Goal: Complete application form: Complete application form

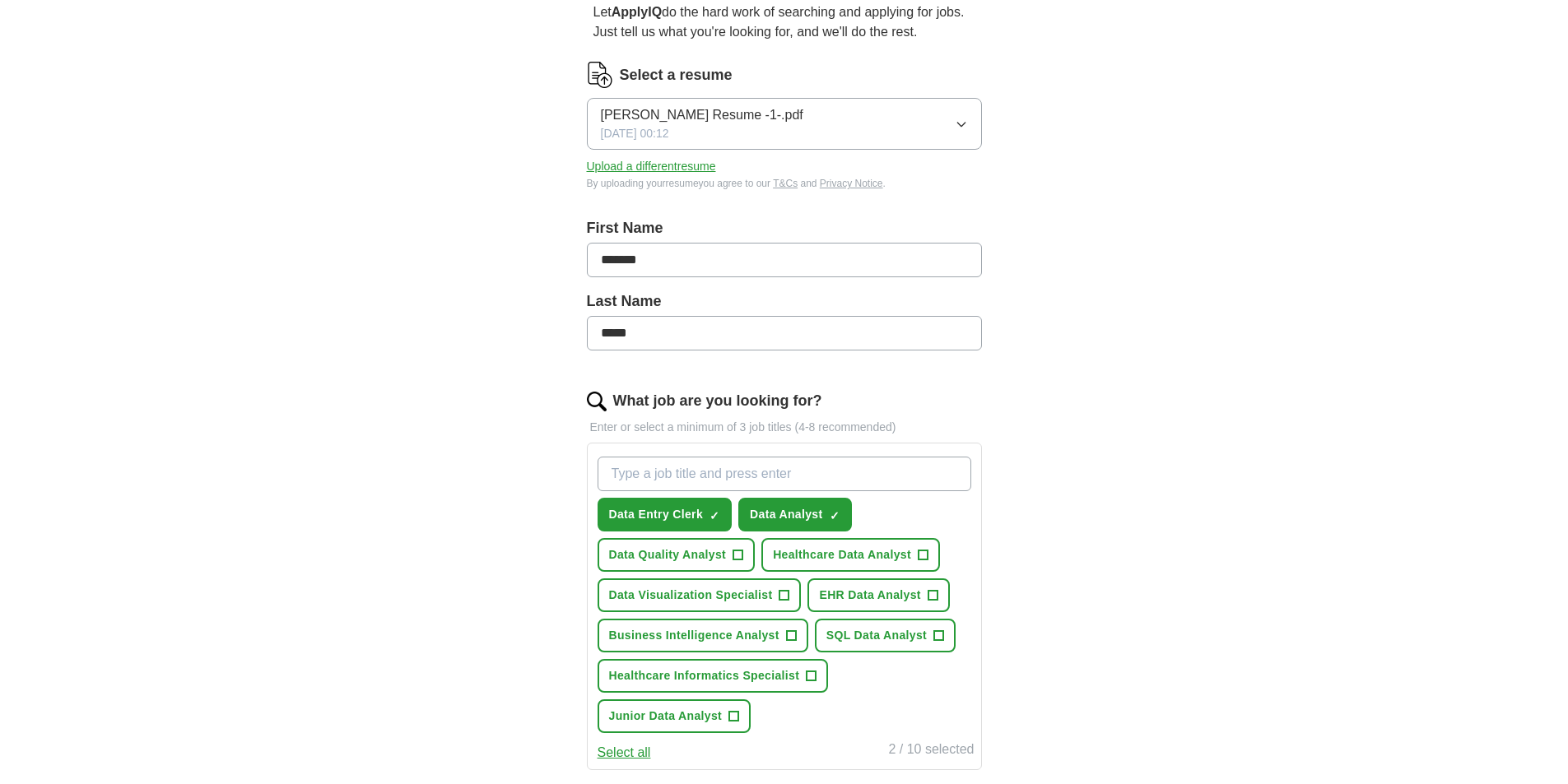
scroll to position [246, 0]
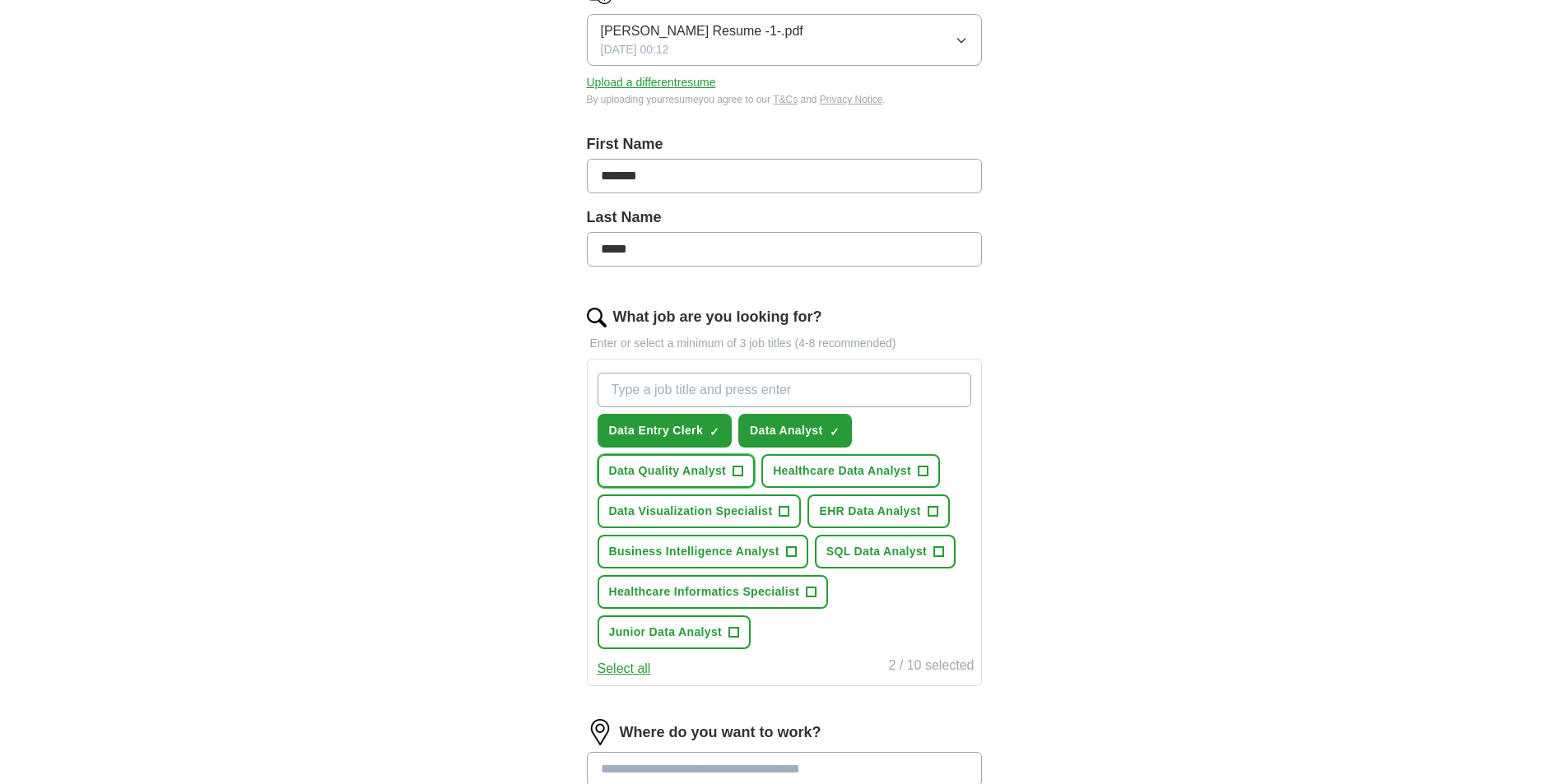
click at [735, 470] on span "+" at bounding box center [739, 470] width 10 height 13
click at [0, 0] on span "×" at bounding box center [0, 0] width 0 height 0
click at [918, 469] on span "+" at bounding box center [922, 470] width 10 height 13
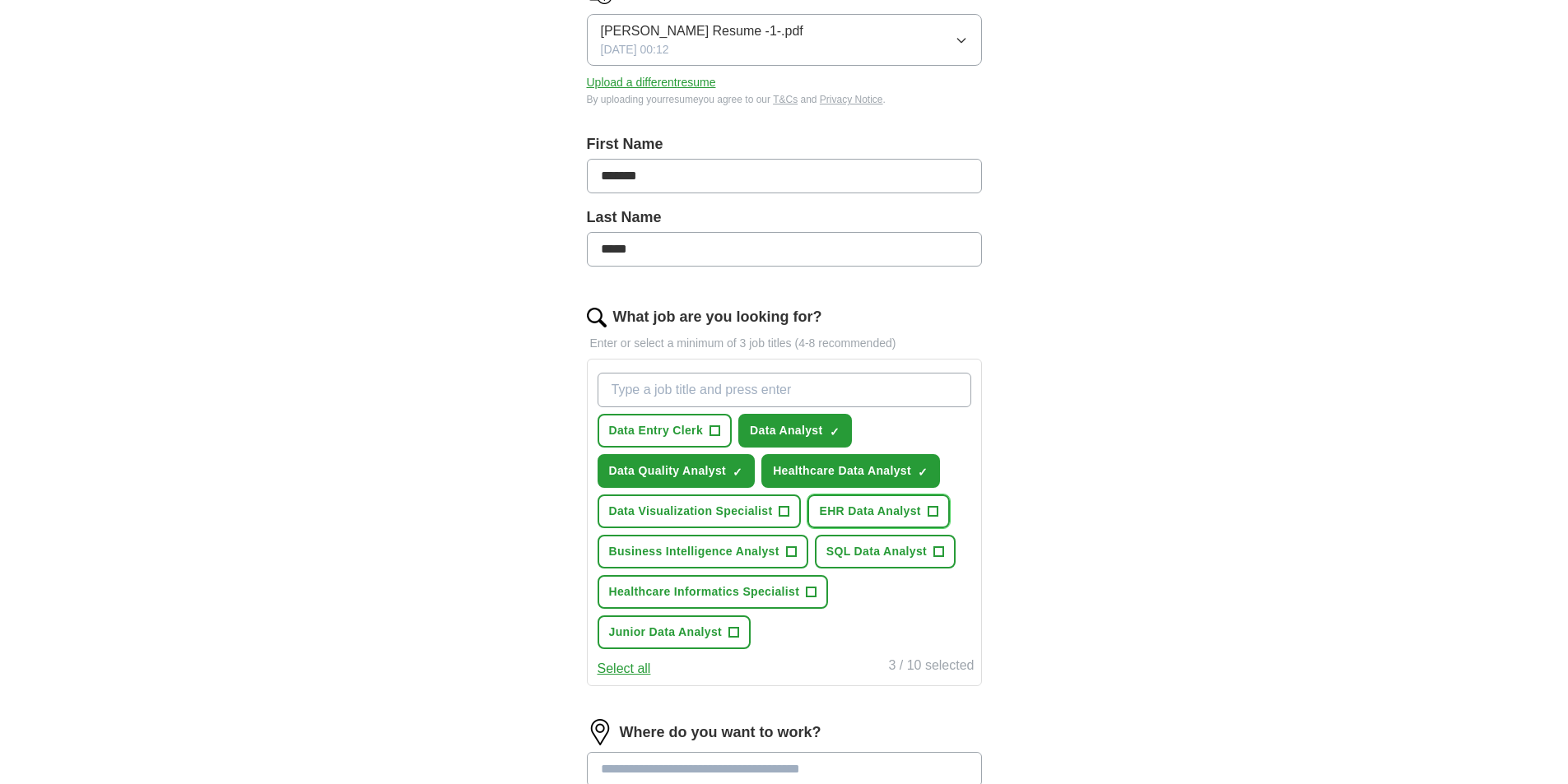
click at [941, 507] on button "EHR Data Analyst +" at bounding box center [878, 511] width 142 height 34
click at [944, 556] on span "+" at bounding box center [938, 551] width 11 height 11
click at [944, 556] on span "✓ ×" at bounding box center [938, 552] width 11 height 10
click at [787, 545] on span "+" at bounding box center [791, 551] width 10 height 13
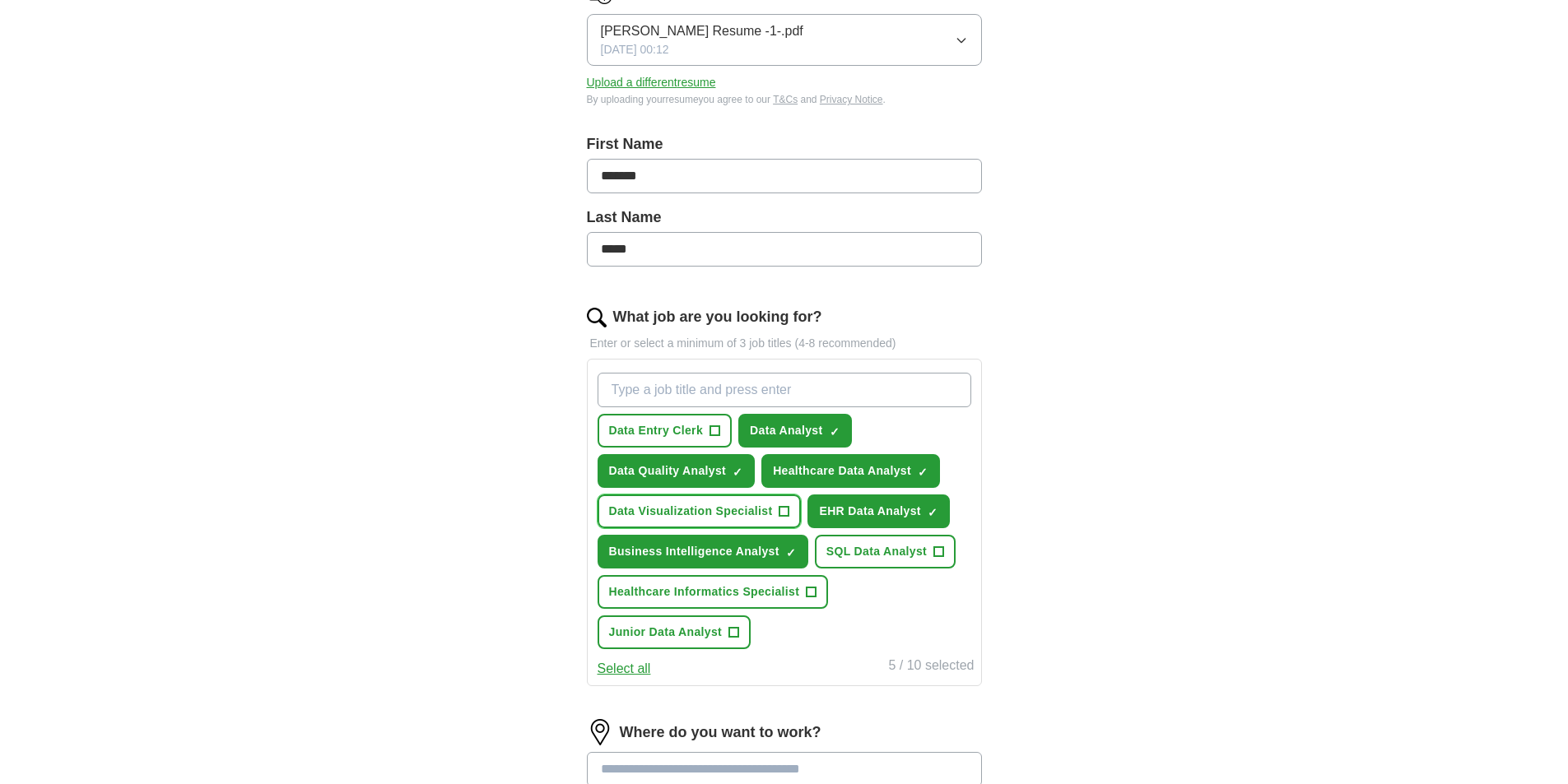
click at [791, 505] on button "Data Visualization Specialist +" at bounding box center [699, 511] width 204 height 34
click at [817, 589] on button "Healthcare Informatics Specialist +" at bounding box center [713, 591] width 231 height 34
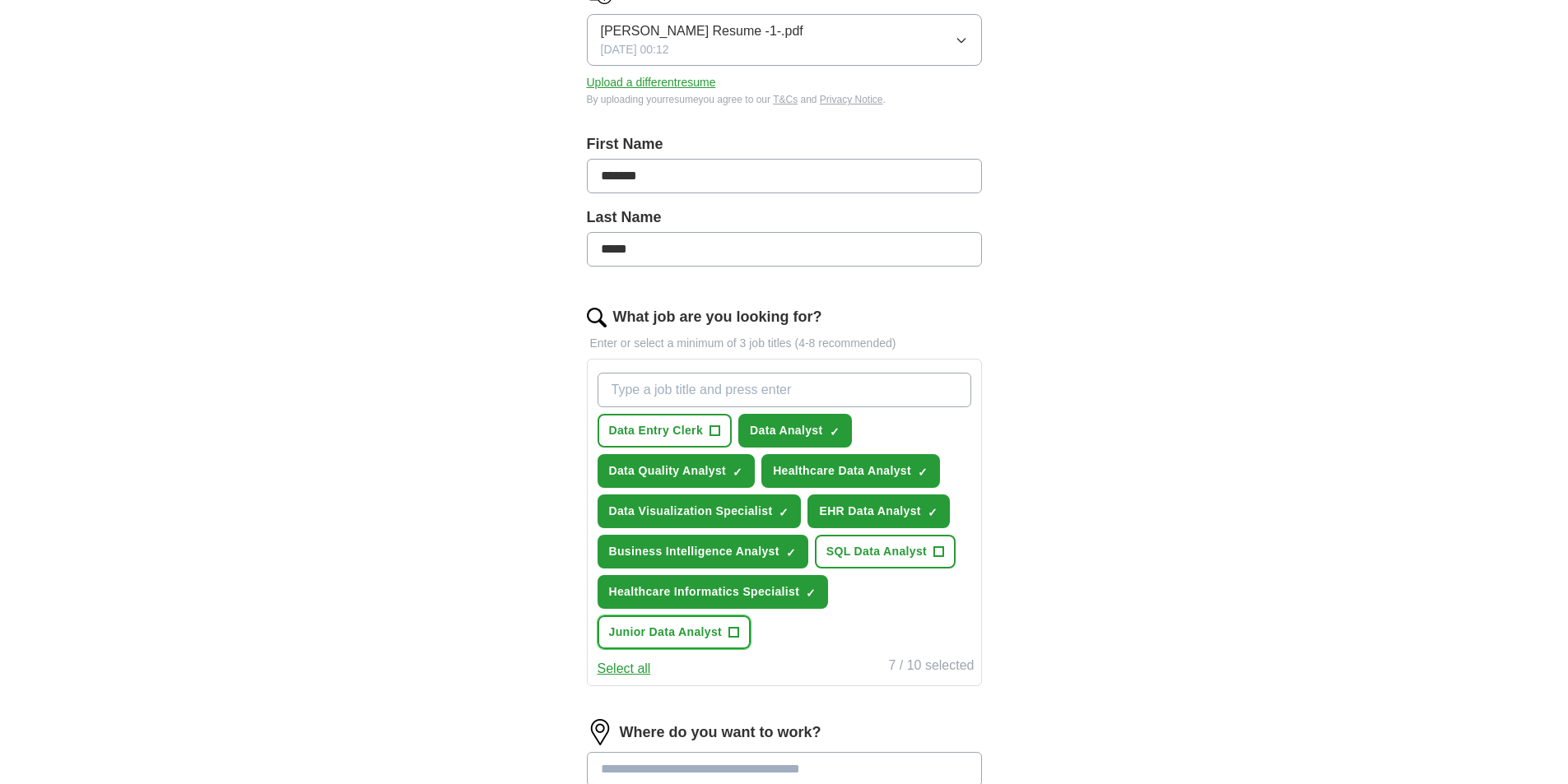
click at [725, 633] on button "Junior Data Analyst +" at bounding box center [674, 632] width 154 height 34
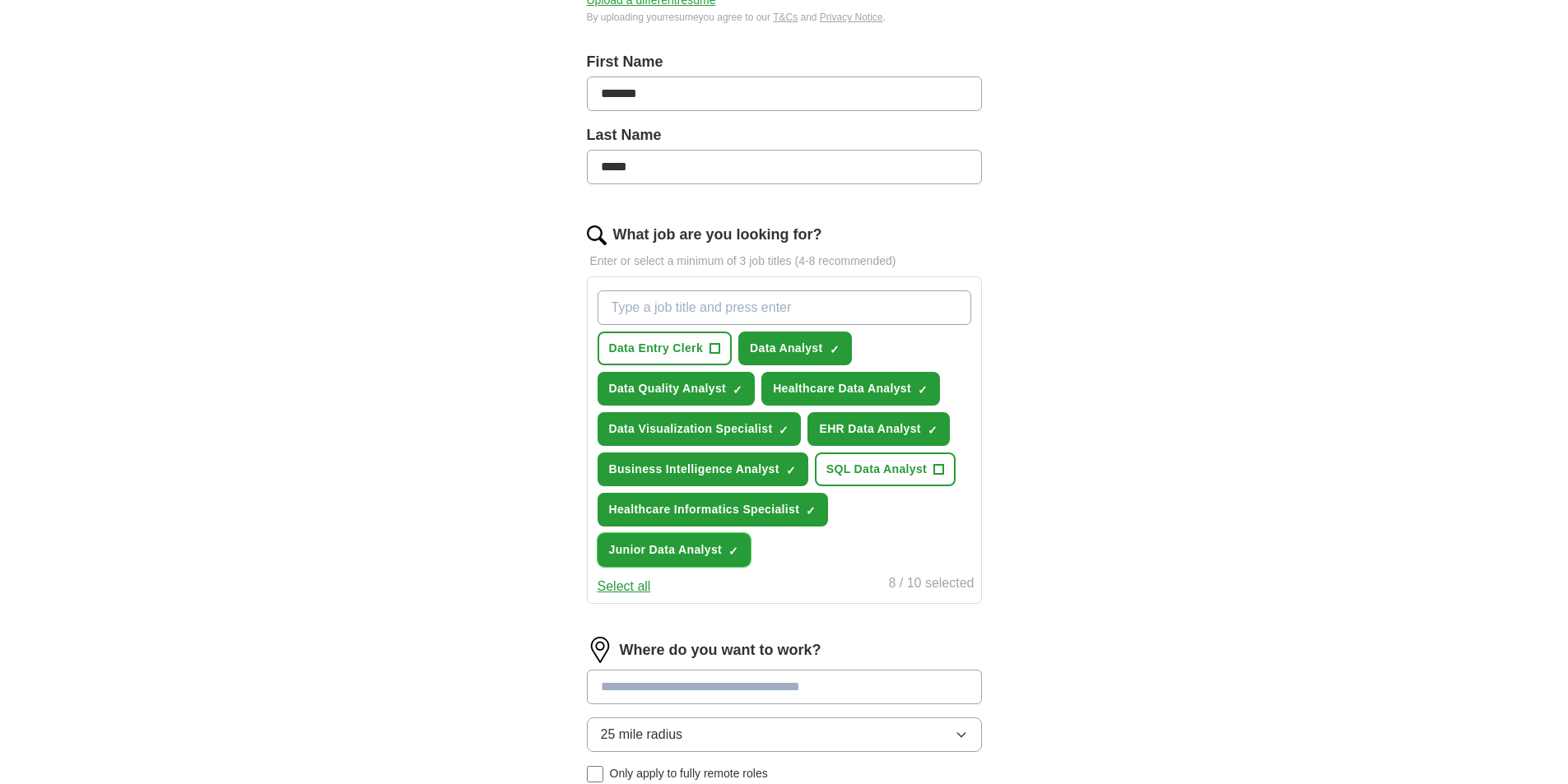
scroll to position [412, 0]
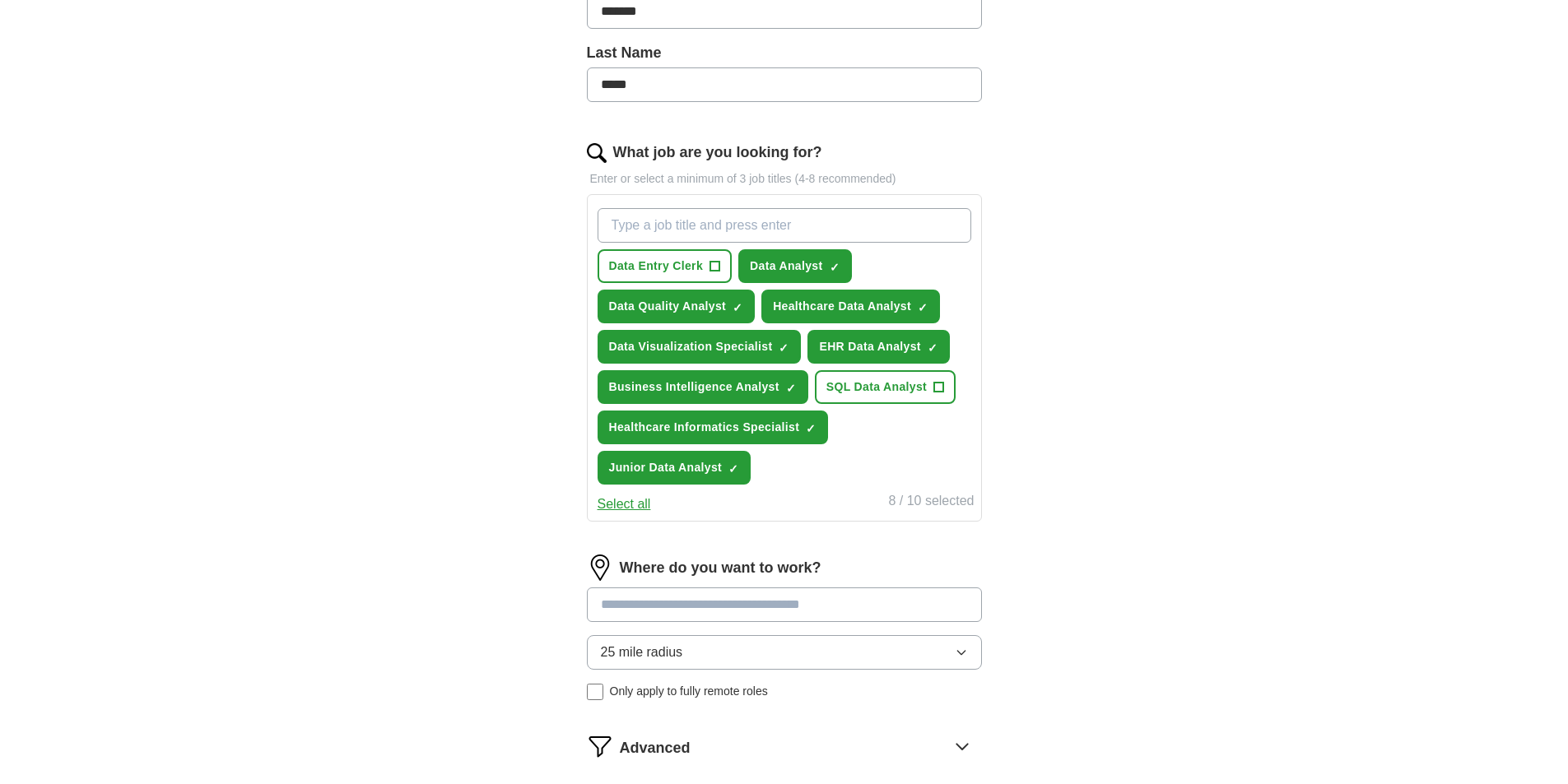
click at [839, 228] on input "What job are you looking for?" at bounding box center [784, 225] width 374 height 34
type input "operations"
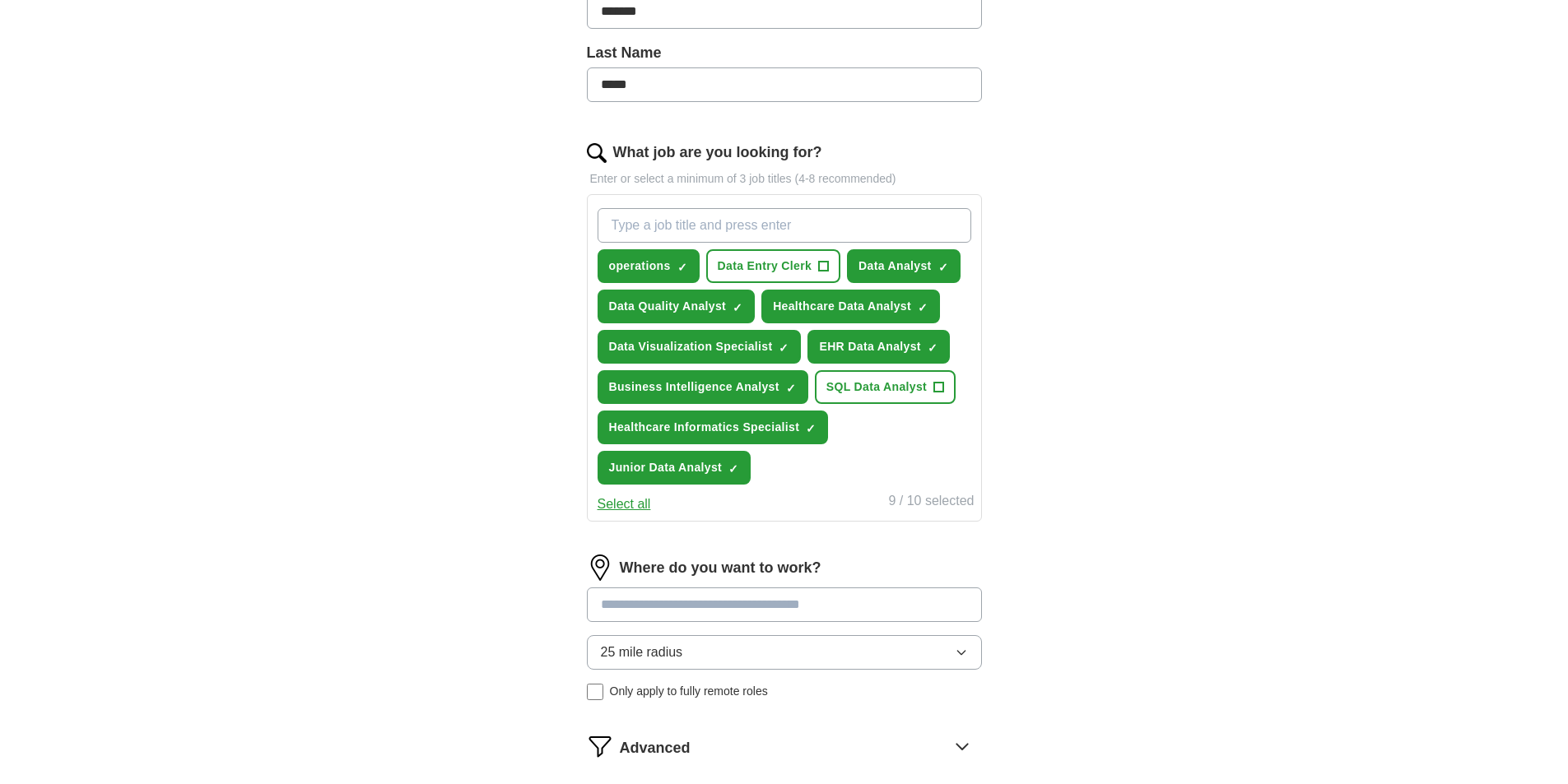
click at [839, 228] on input "What job are you looking for?" at bounding box center [784, 225] width 374 height 34
type input "data asscociate"
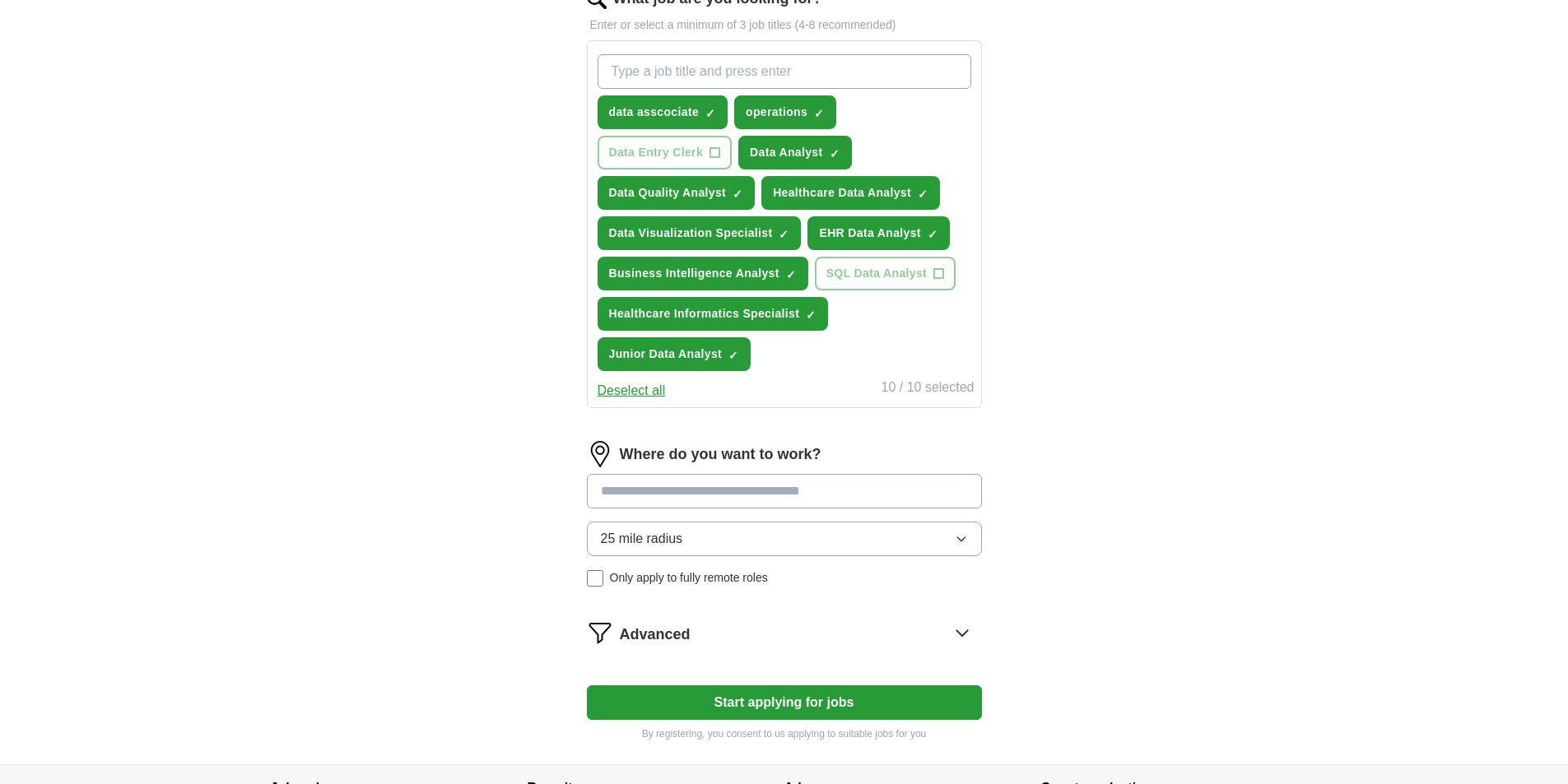
scroll to position [576, 0]
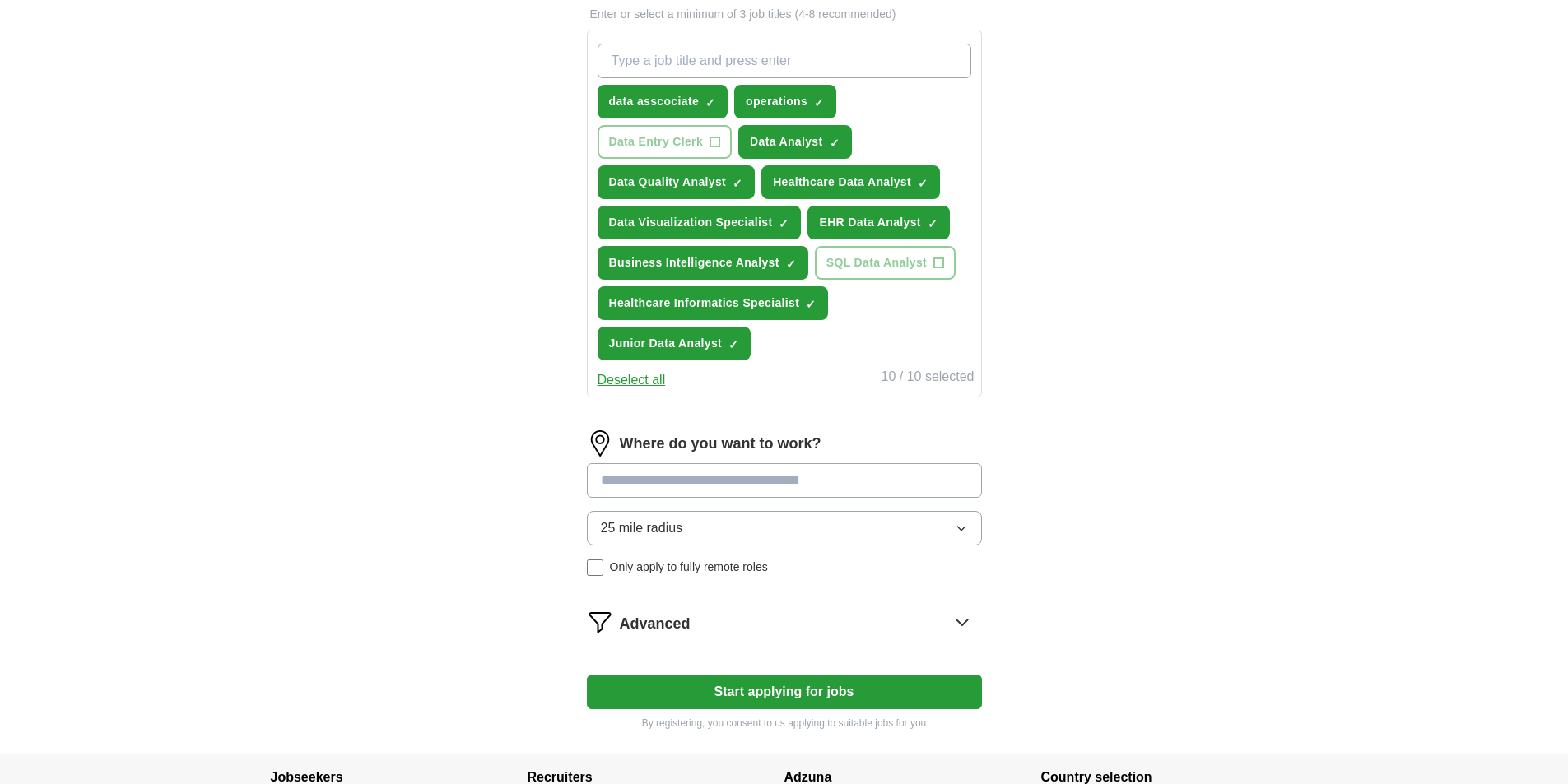
click at [755, 486] on input at bounding box center [784, 480] width 395 height 34
type input "******"
click at [648, 571] on div "25 mile radius Only apply to fully remote roles" at bounding box center [784, 544] width 395 height 65
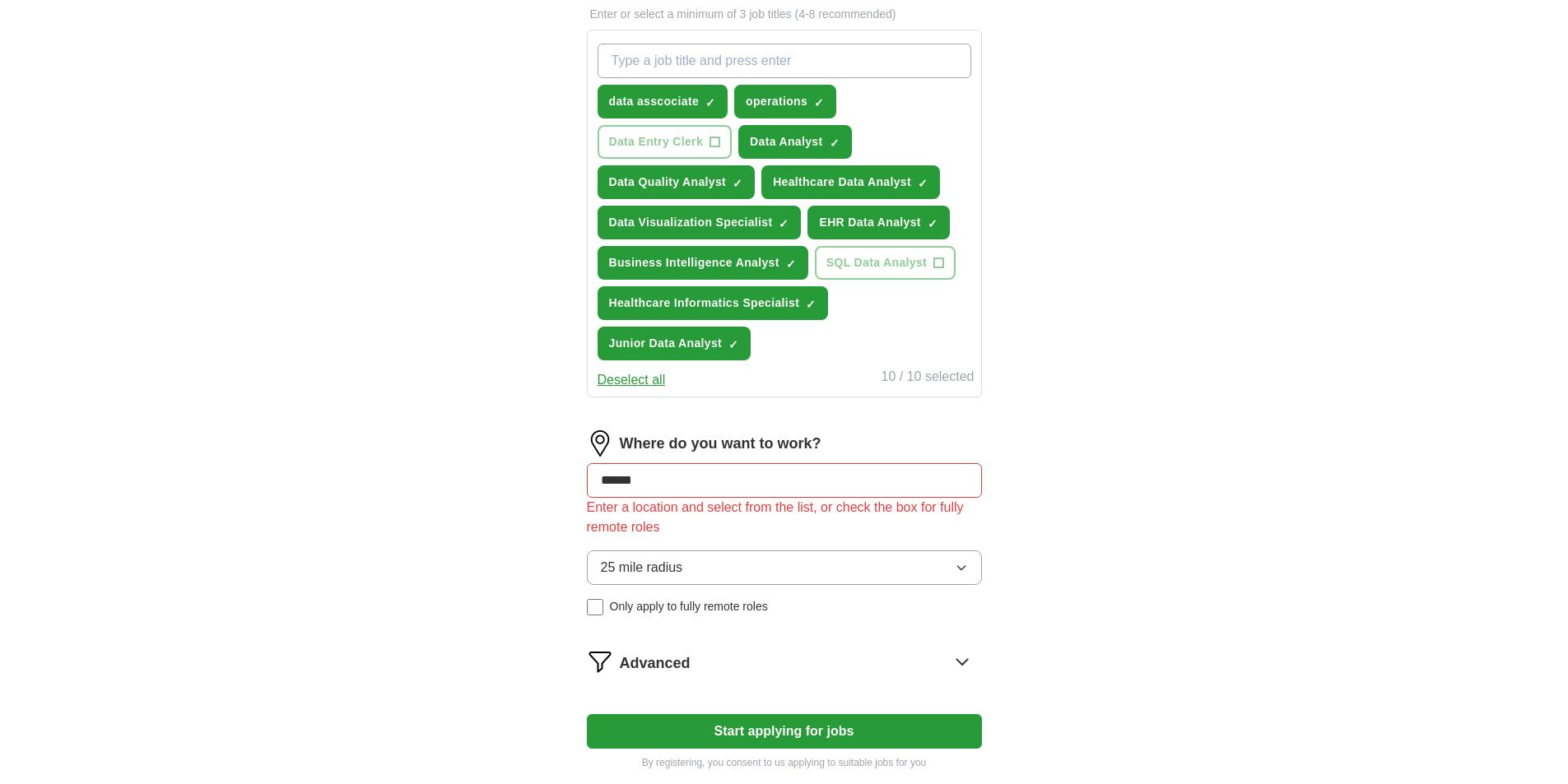
click at [672, 479] on input "******" at bounding box center [784, 480] width 395 height 34
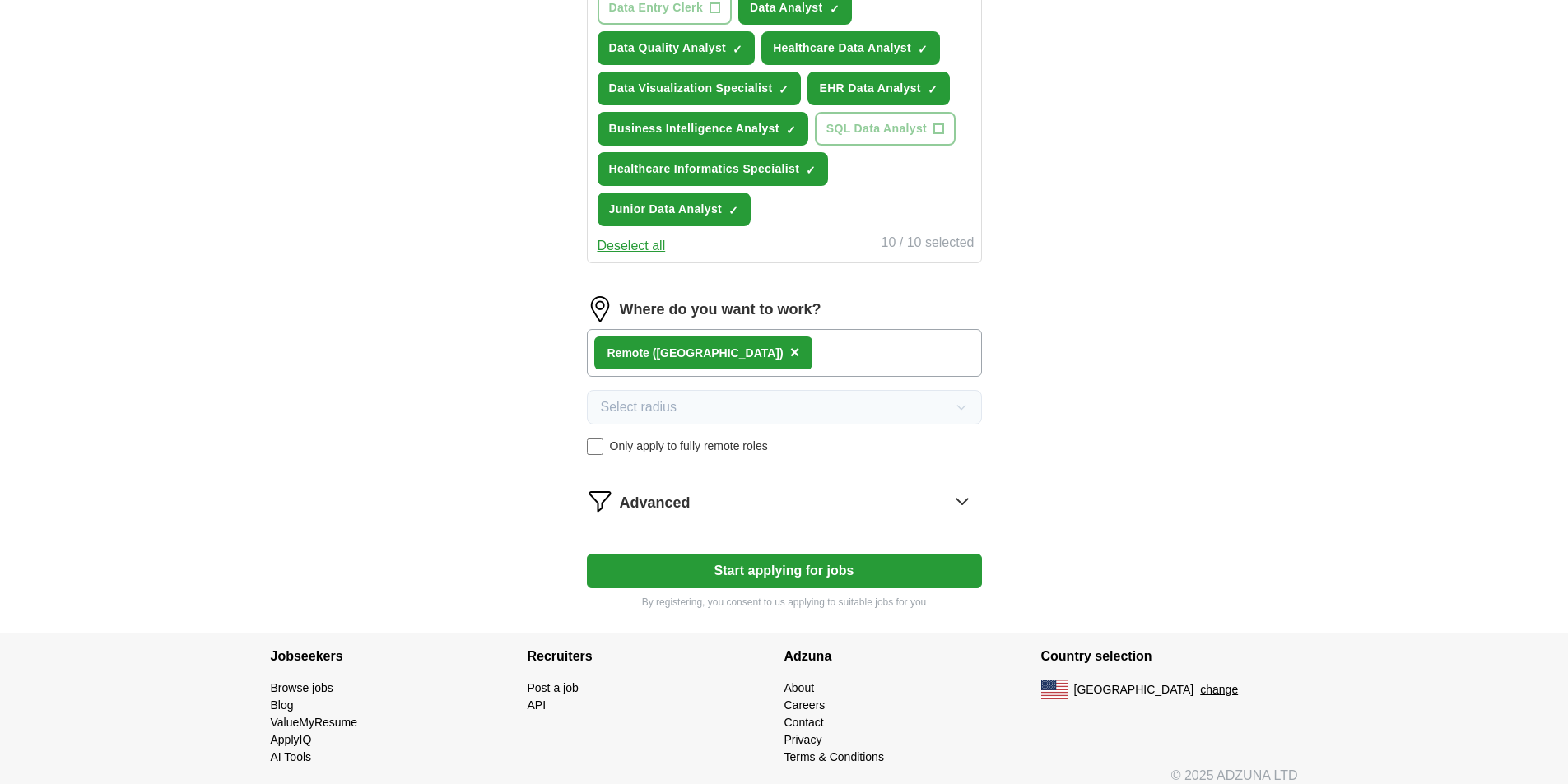
scroll to position [724, 0]
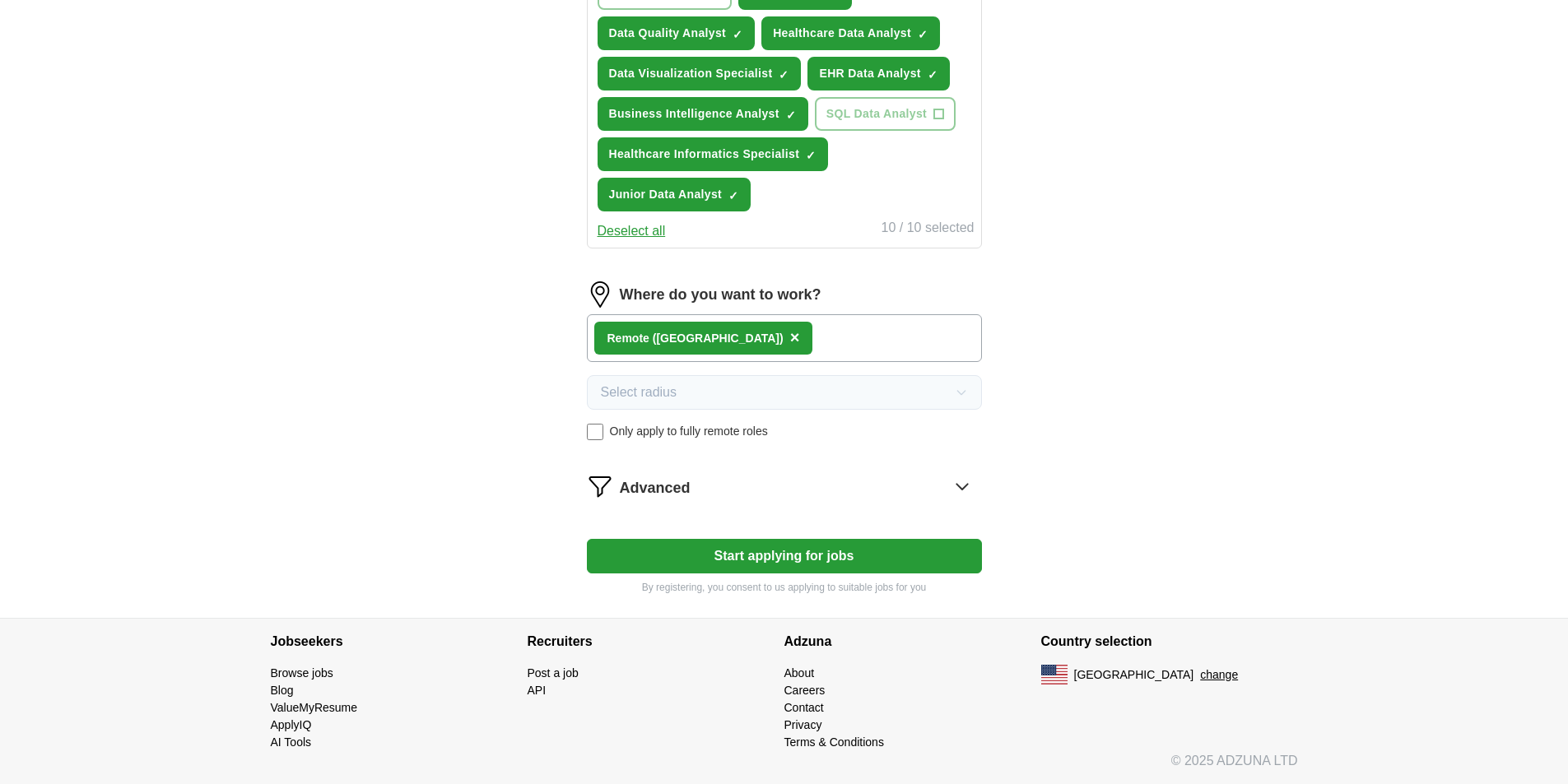
click at [741, 481] on div "Advanced" at bounding box center [801, 486] width 362 height 26
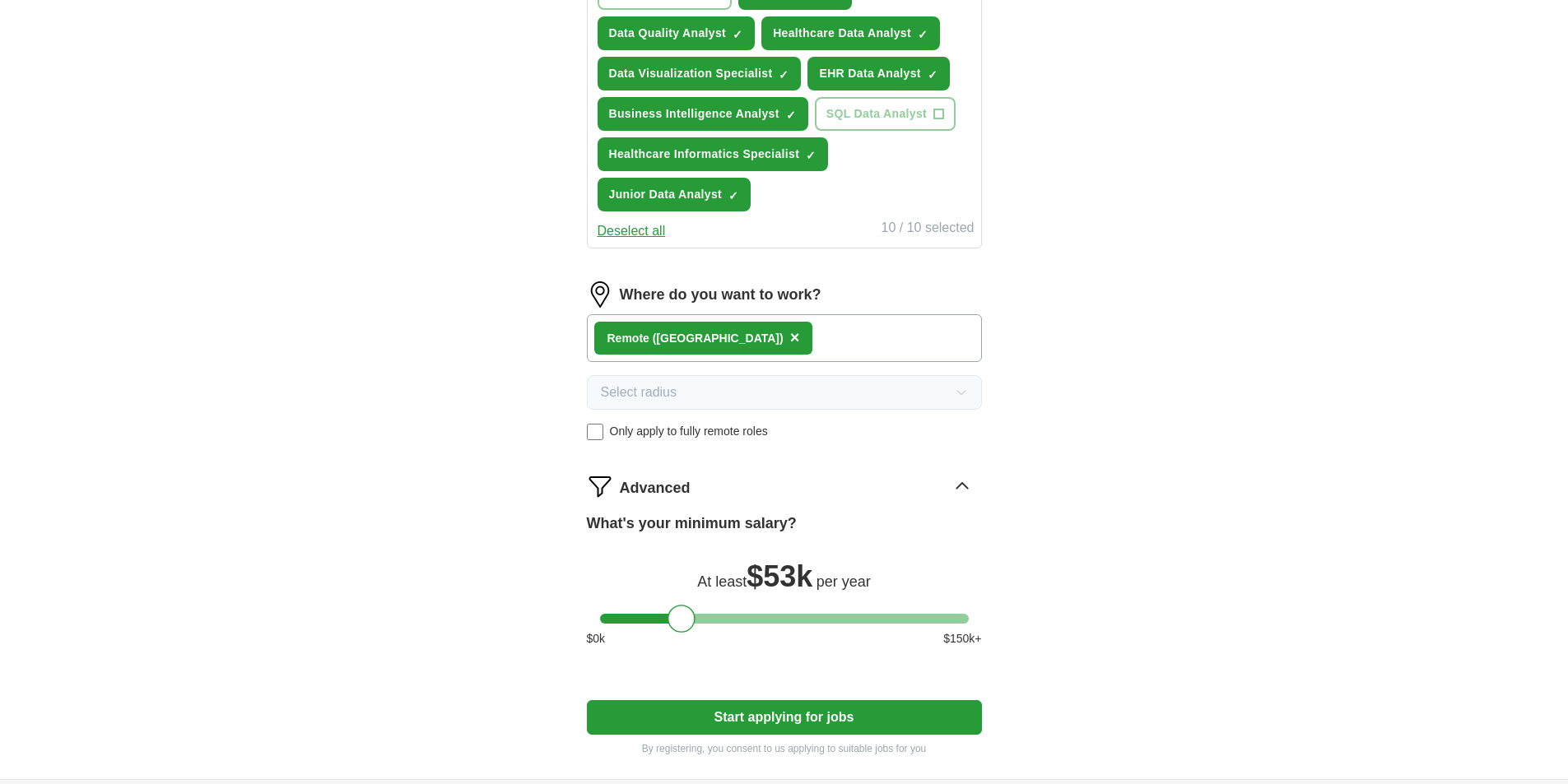
click at [656, 709] on button "Start applying for jobs" at bounding box center [784, 717] width 395 height 34
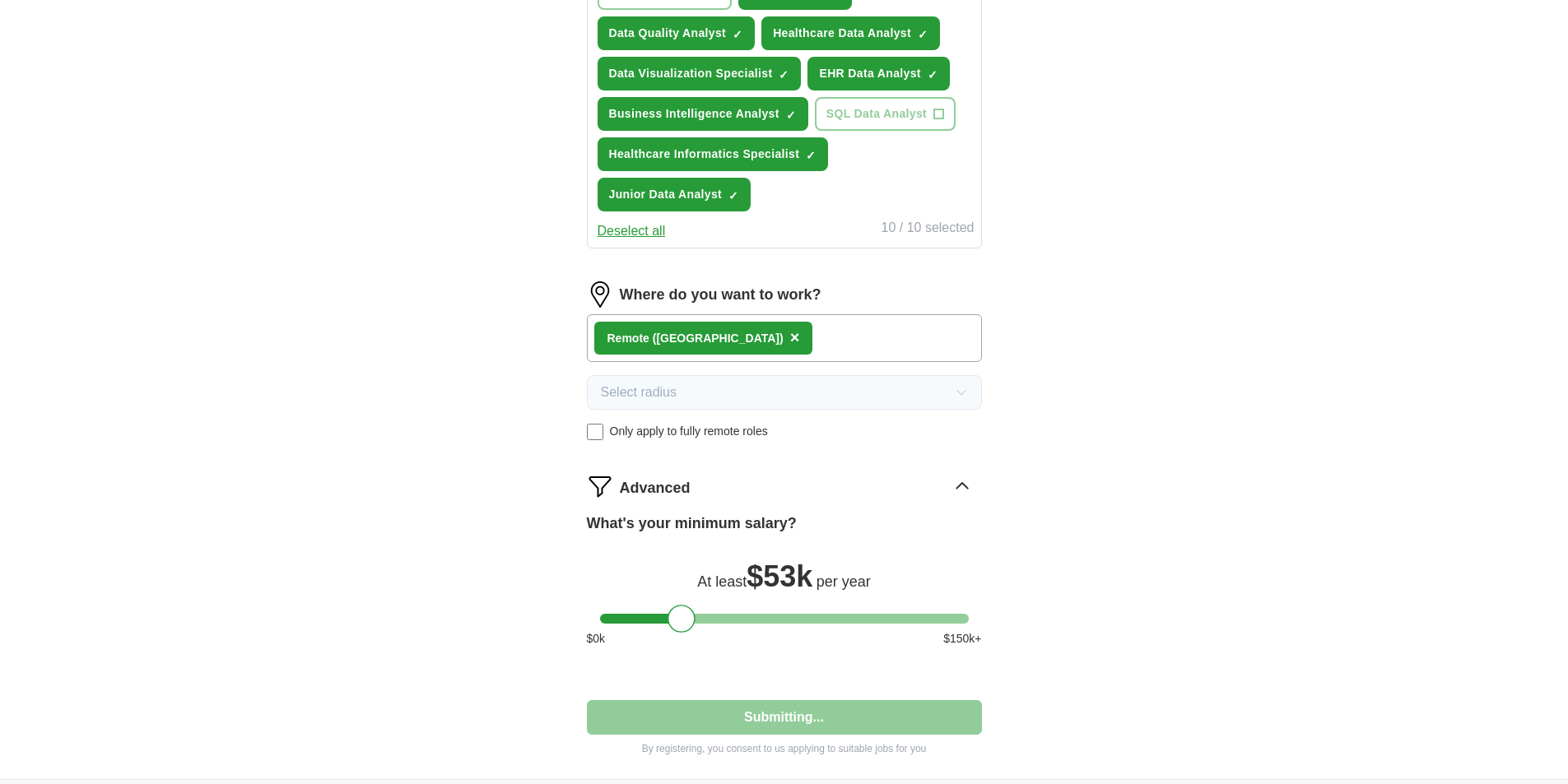
select select "**"
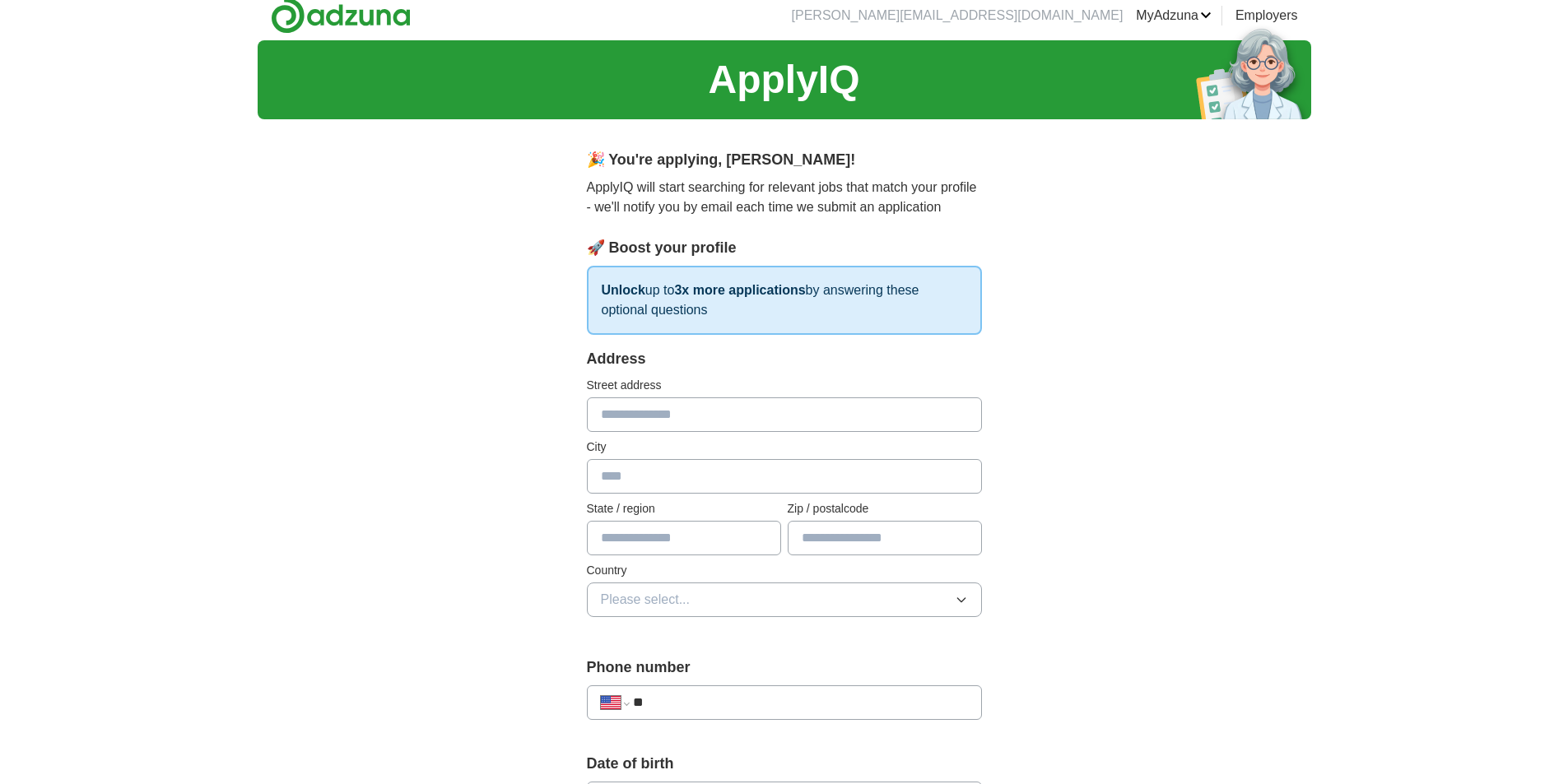
scroll to position [0, 0]
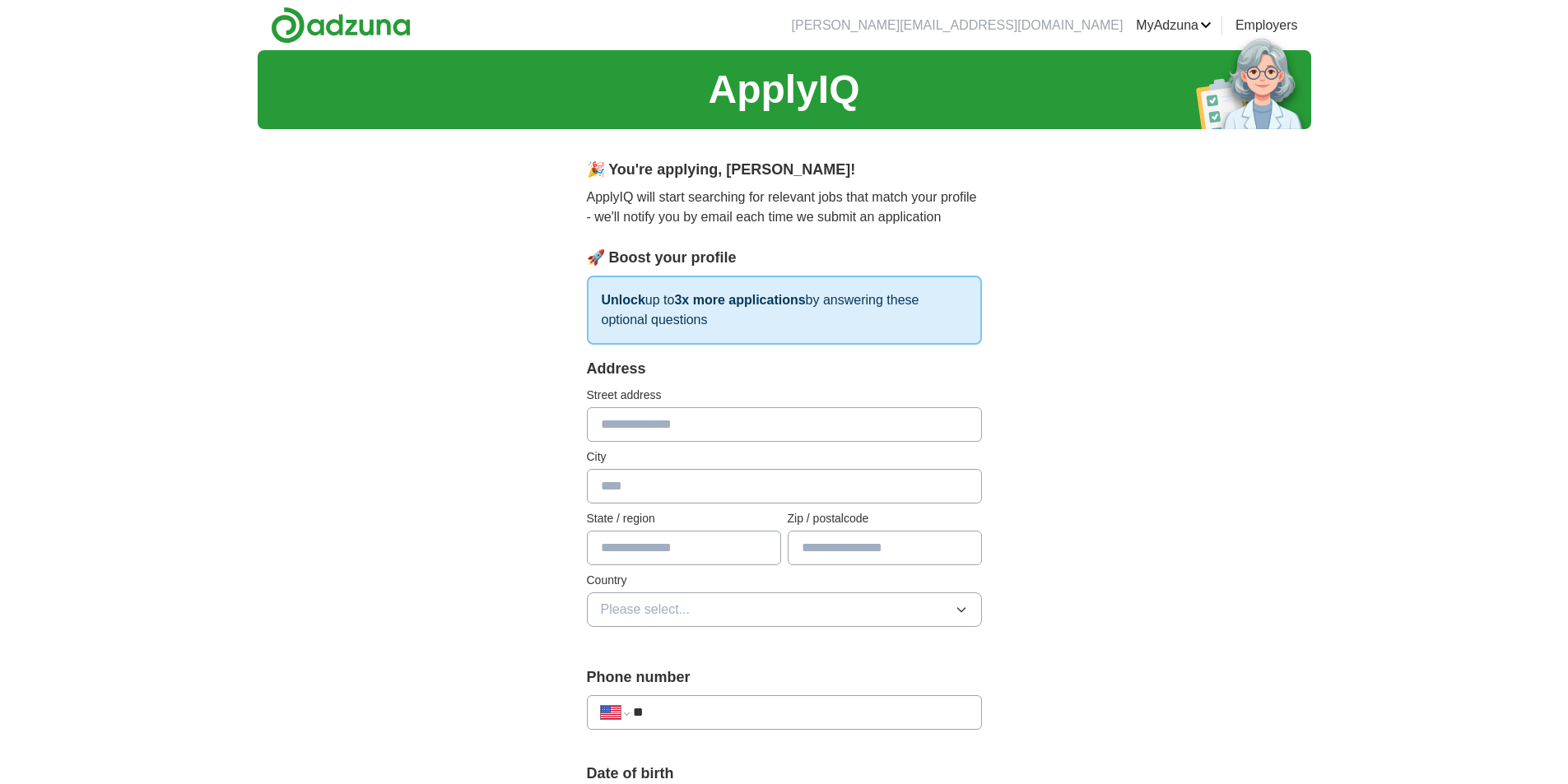
click at [683, 421] on input "text" at bounding box center [784, 424] width 395 height 34
type input "**********"
click at [694, 493] on input "text" at bounding box center [784, 486] width 395 height 34
type input "**********"
type input "**"
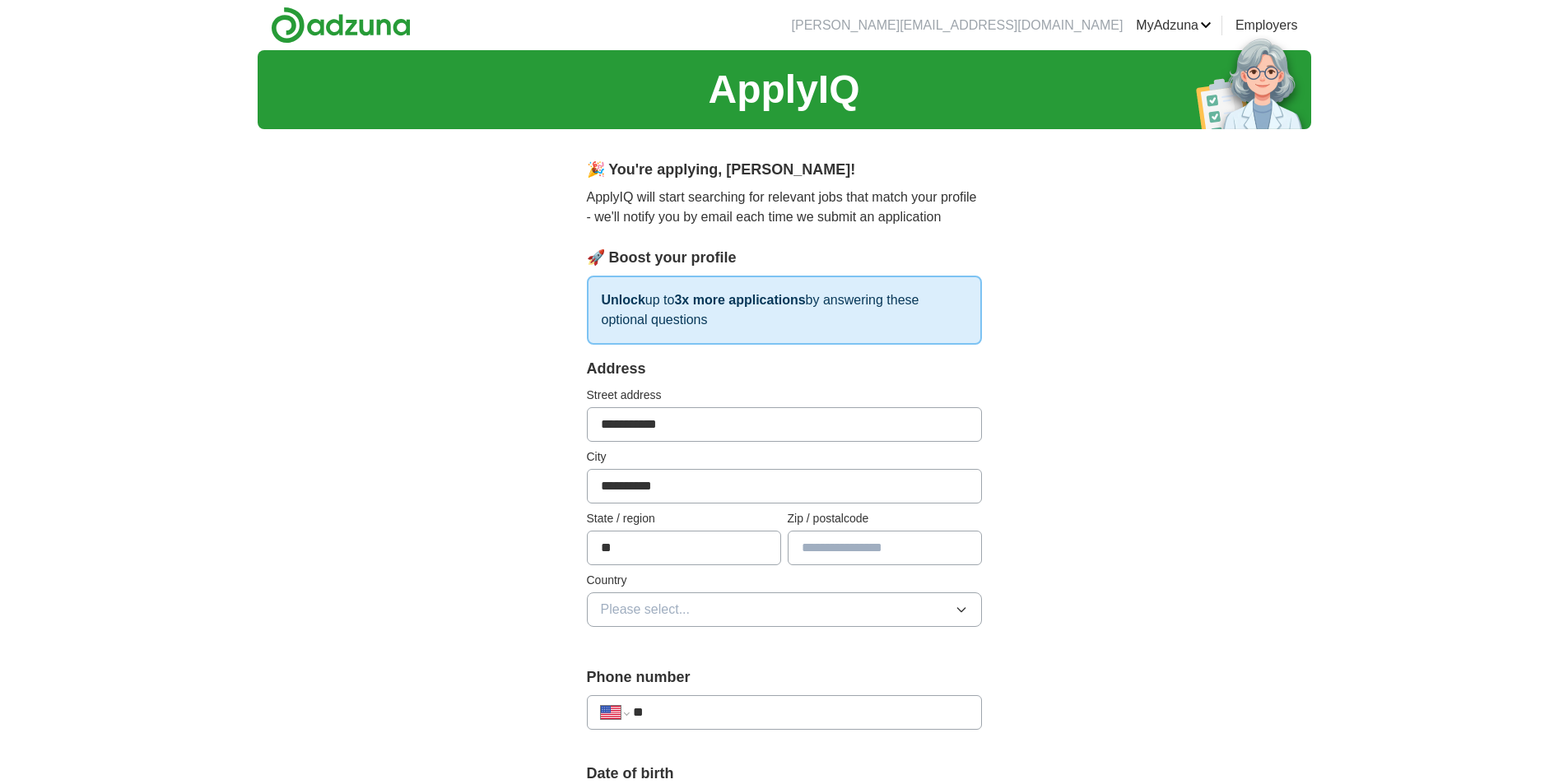
type input "*****"
click at [716, 612] on button "Please select..." at bounding box center [784, 609] width 395 height 34
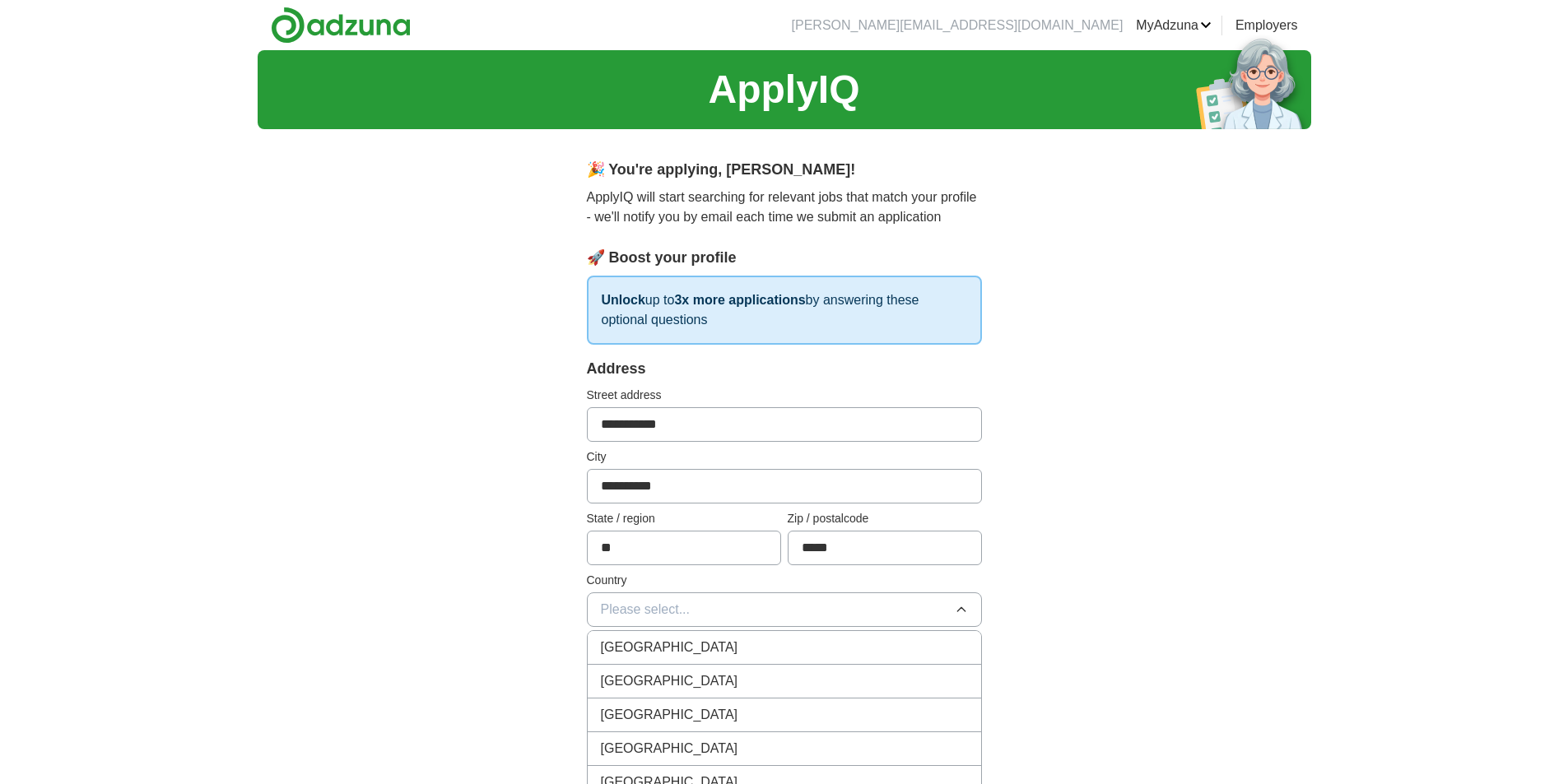
click at [700, 677] on div "United States" at bounding box center [784, 681] width 367 height 20
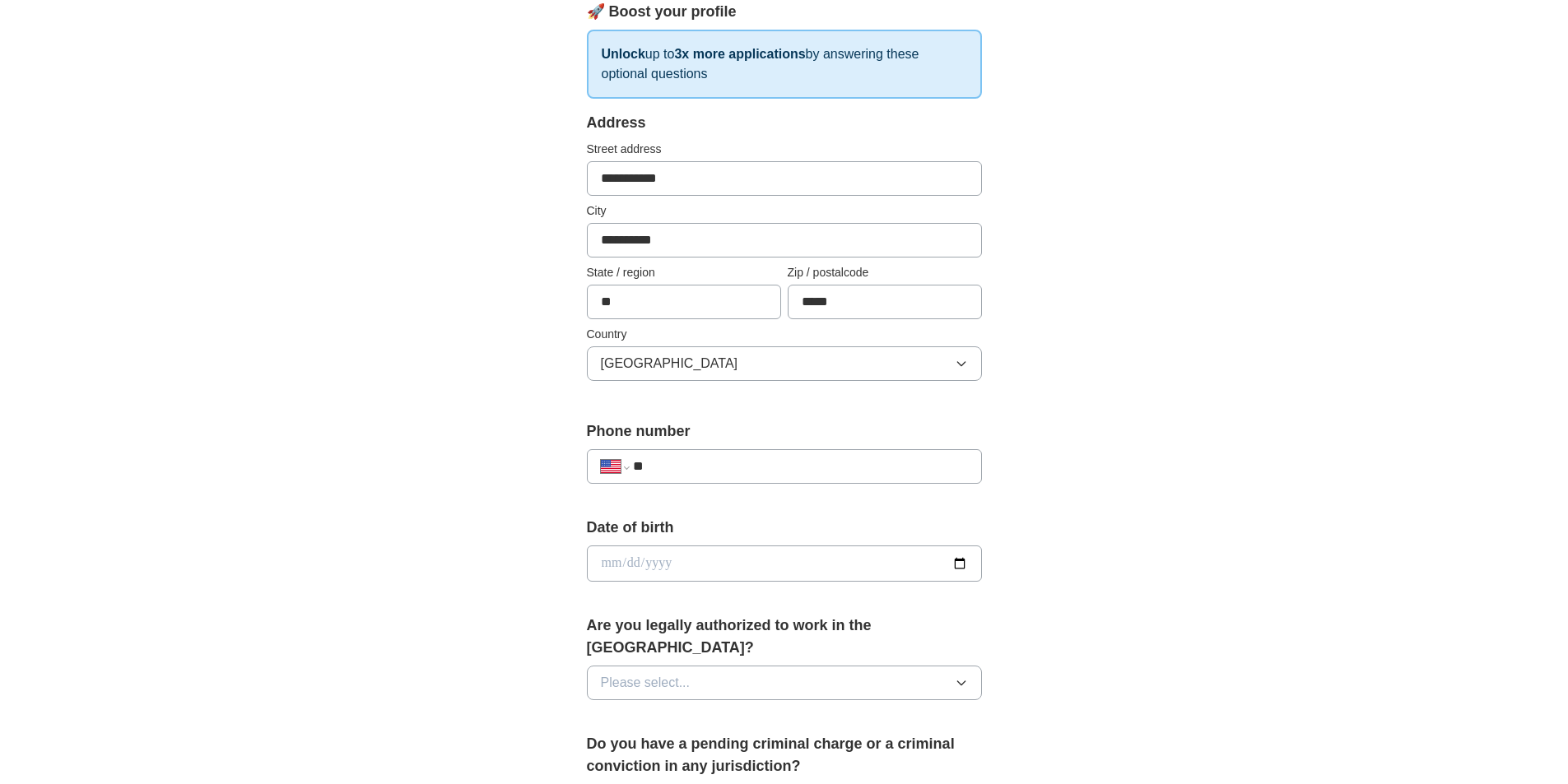
scroll to position [246, 0]
click at [734, 451] on div "**********" at bounding box center [784, 465] width 395 height 34
click at [730, 459] on input "**" at bounding box center [800, 465] width 335 height 20
type input "**********"
click at [500, 613] on div "**********" at bounding box center [784, 552] width 1053 height 1498
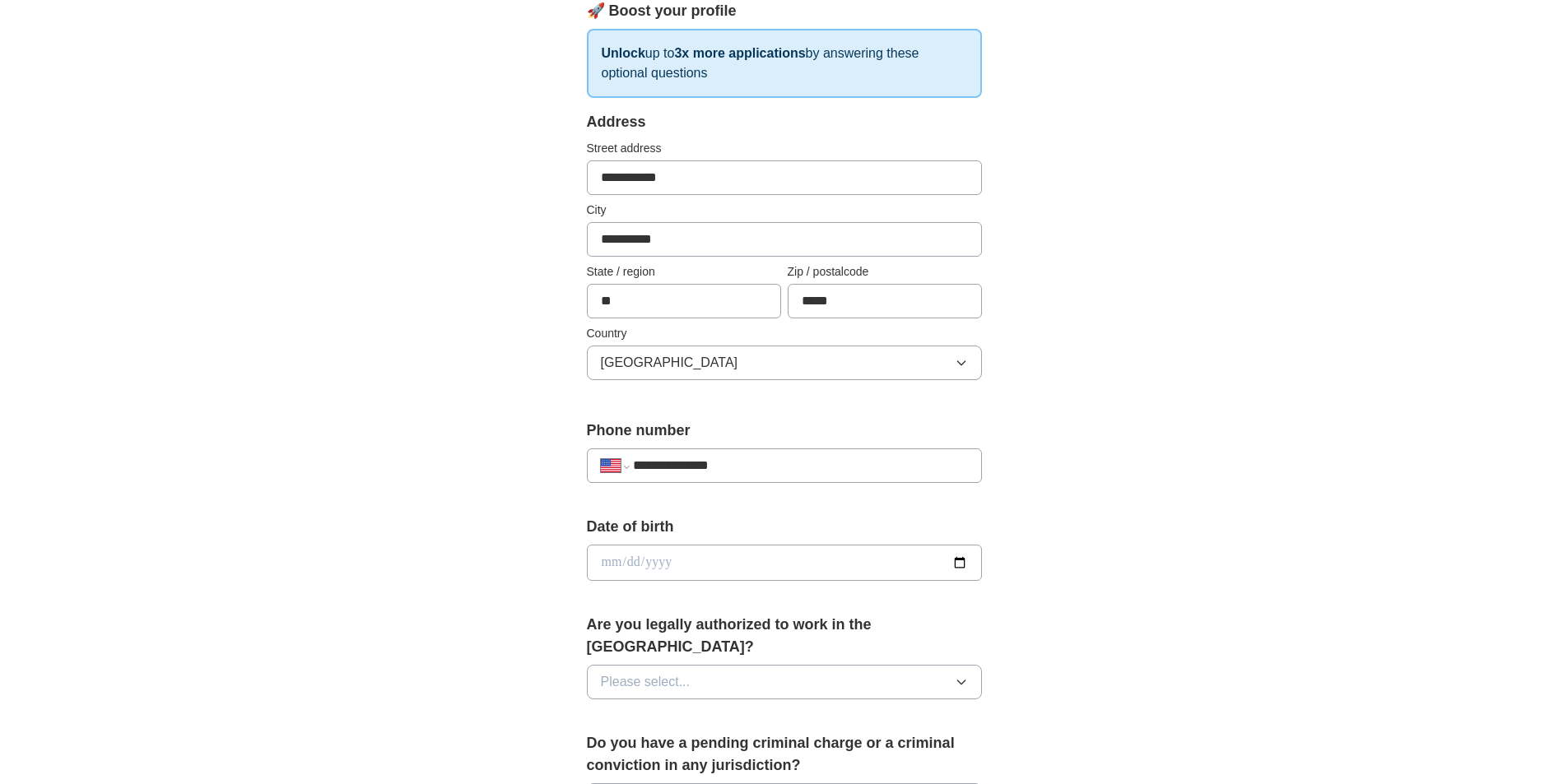
click at [678, 673] on span "Please select..." at bounding box center [646, 682] width 90 height 20
click at [650, 710] on div "Yes" at bounding box center [784, 719] width 367 height 20
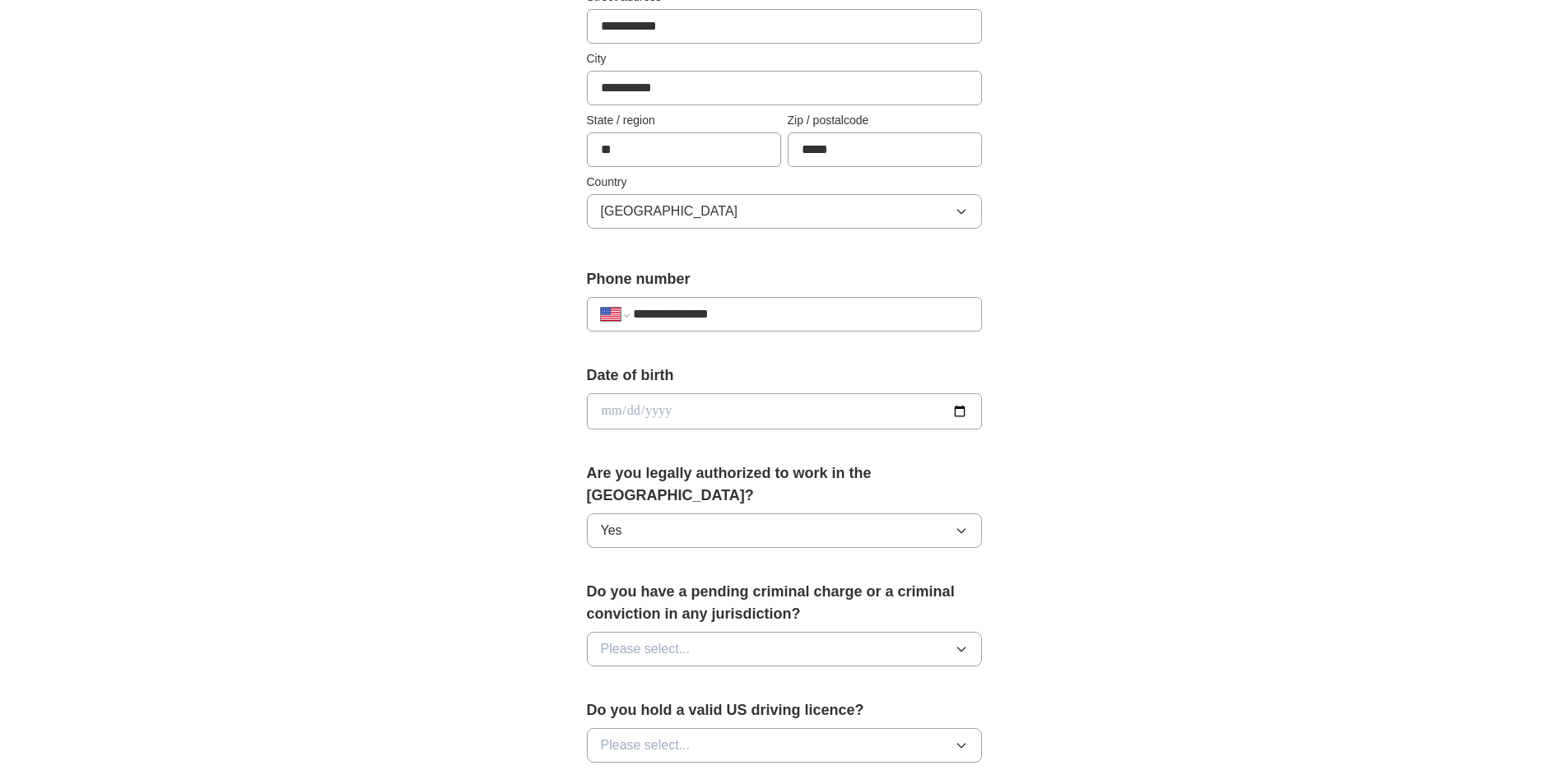
scroll to position [412, 0]
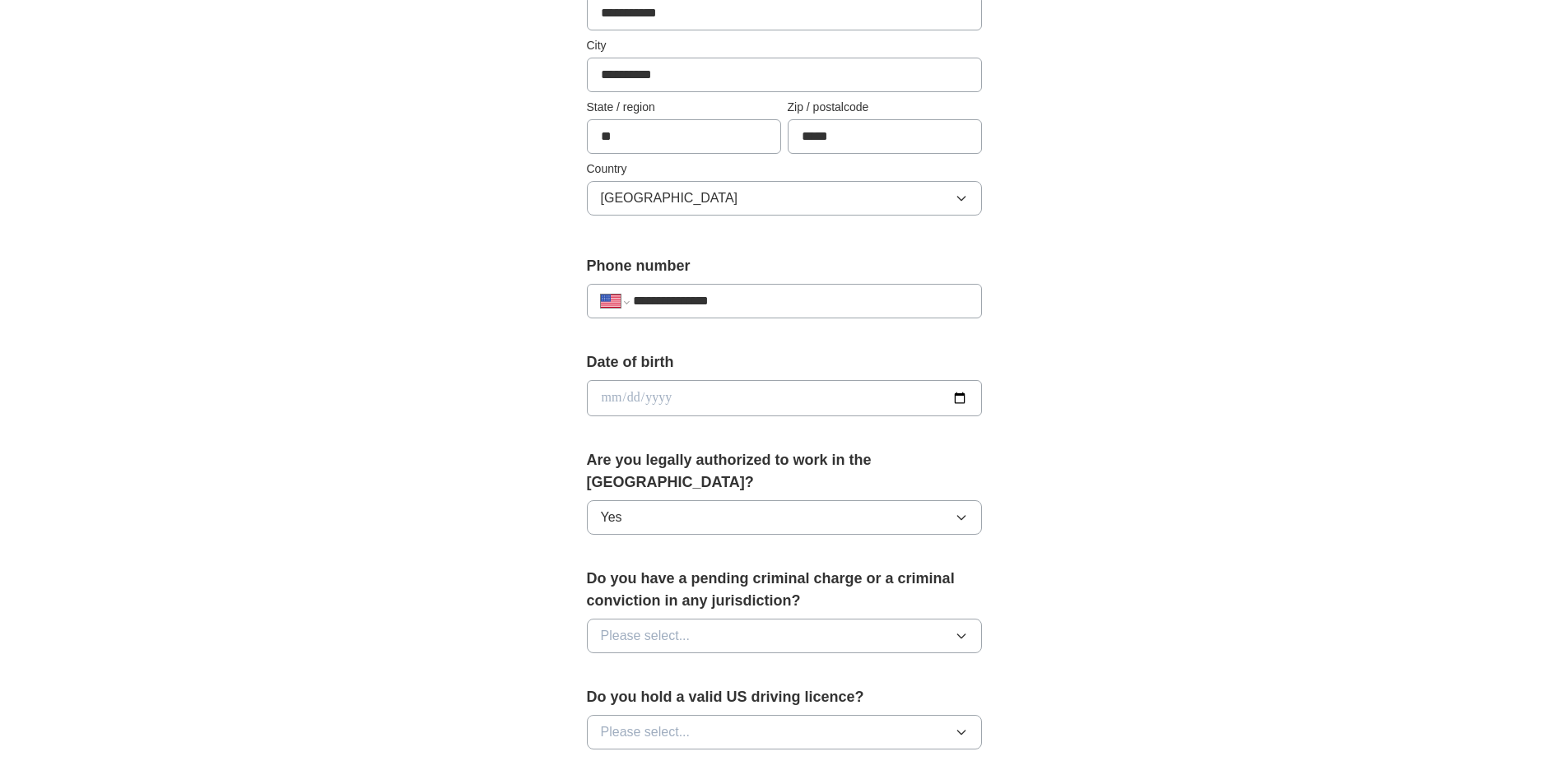
click at [652, 619] on button "Please select..." at bounding box center [784, 635] width 395 height 34
click at [629, 698] on div "No" at bounding box center [784, 708] width 367 height 20
click at [613, 722] on span "Please select..." at bounding box center [646, 732] width 90 height 20
click at [634, 761] on div "Yes" at bounding box center [784, 770] width 367 height 20
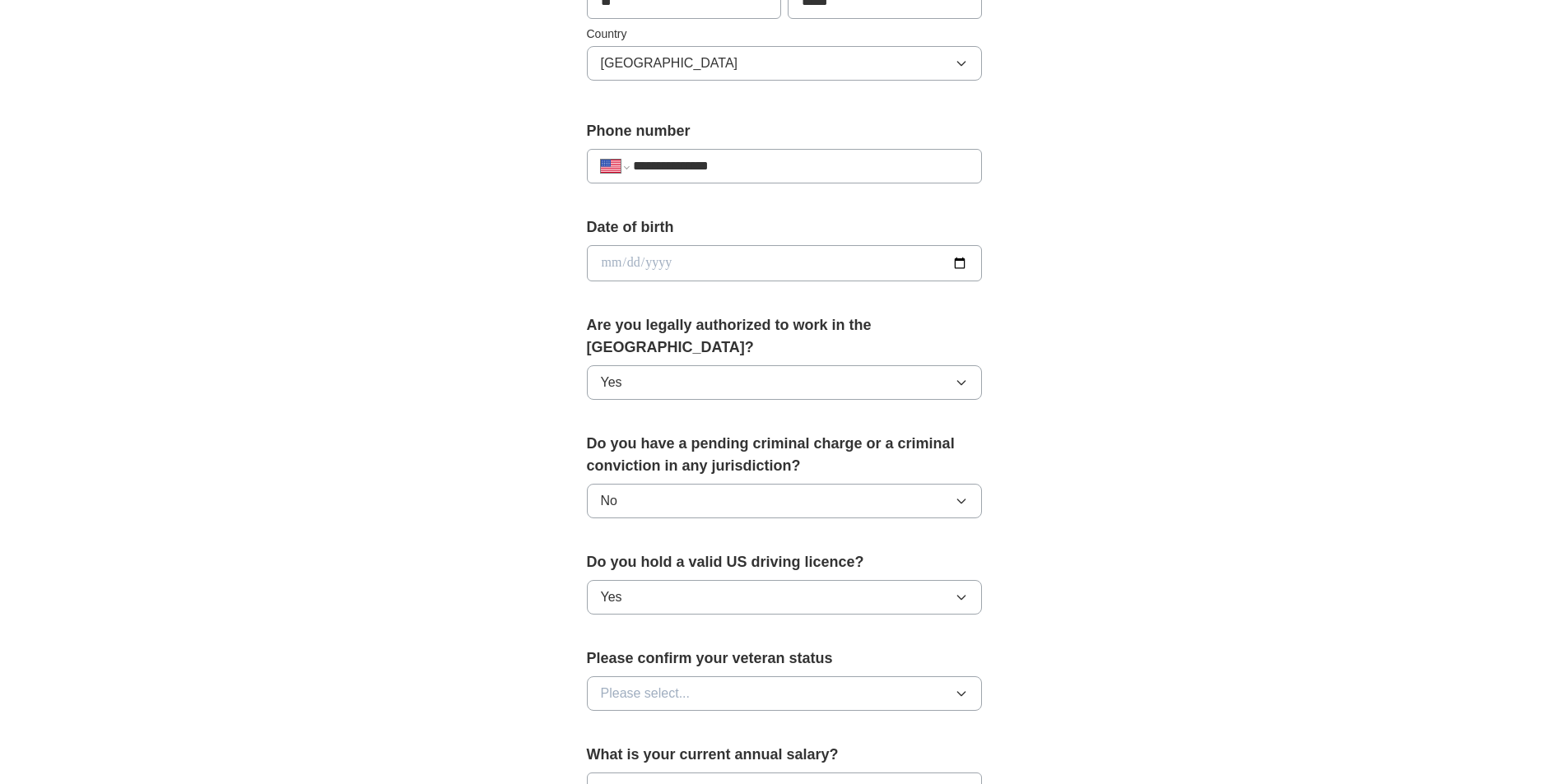
scroll to position [576, 0]
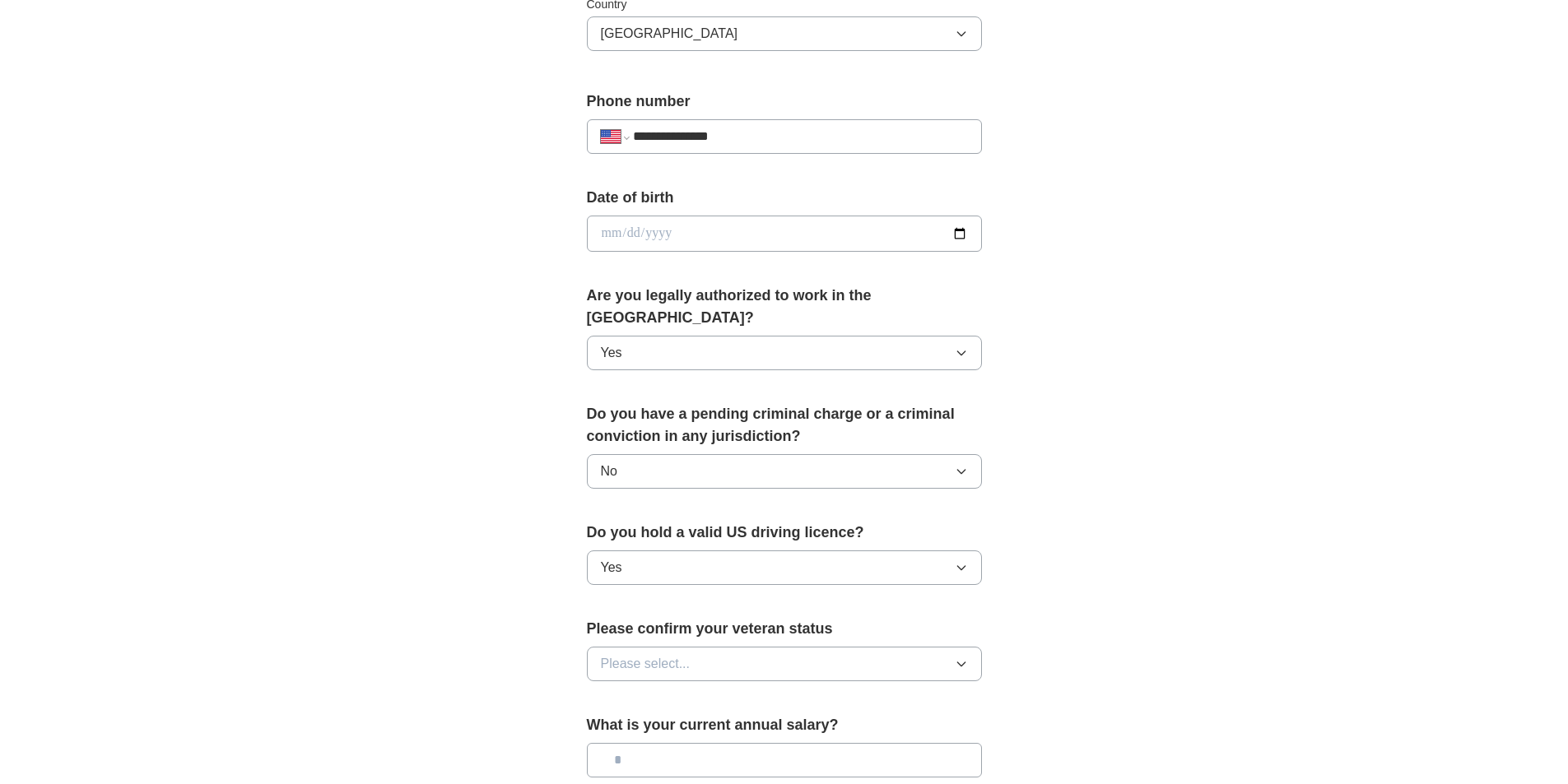
click at [647, 654] on span "Please select..." at bounding box center [646, 664] width 90 height 20
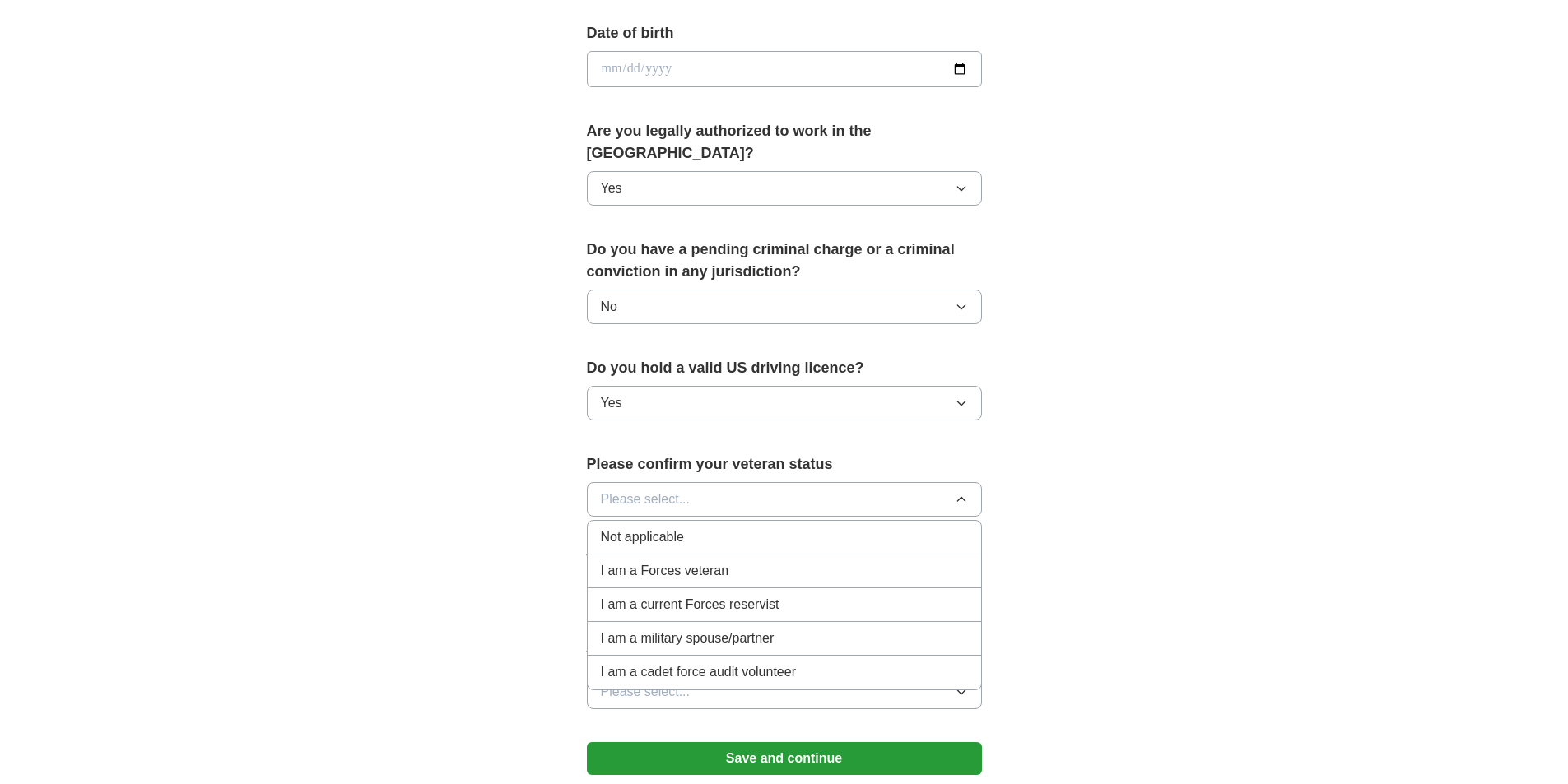
scroll to position [905, 0]
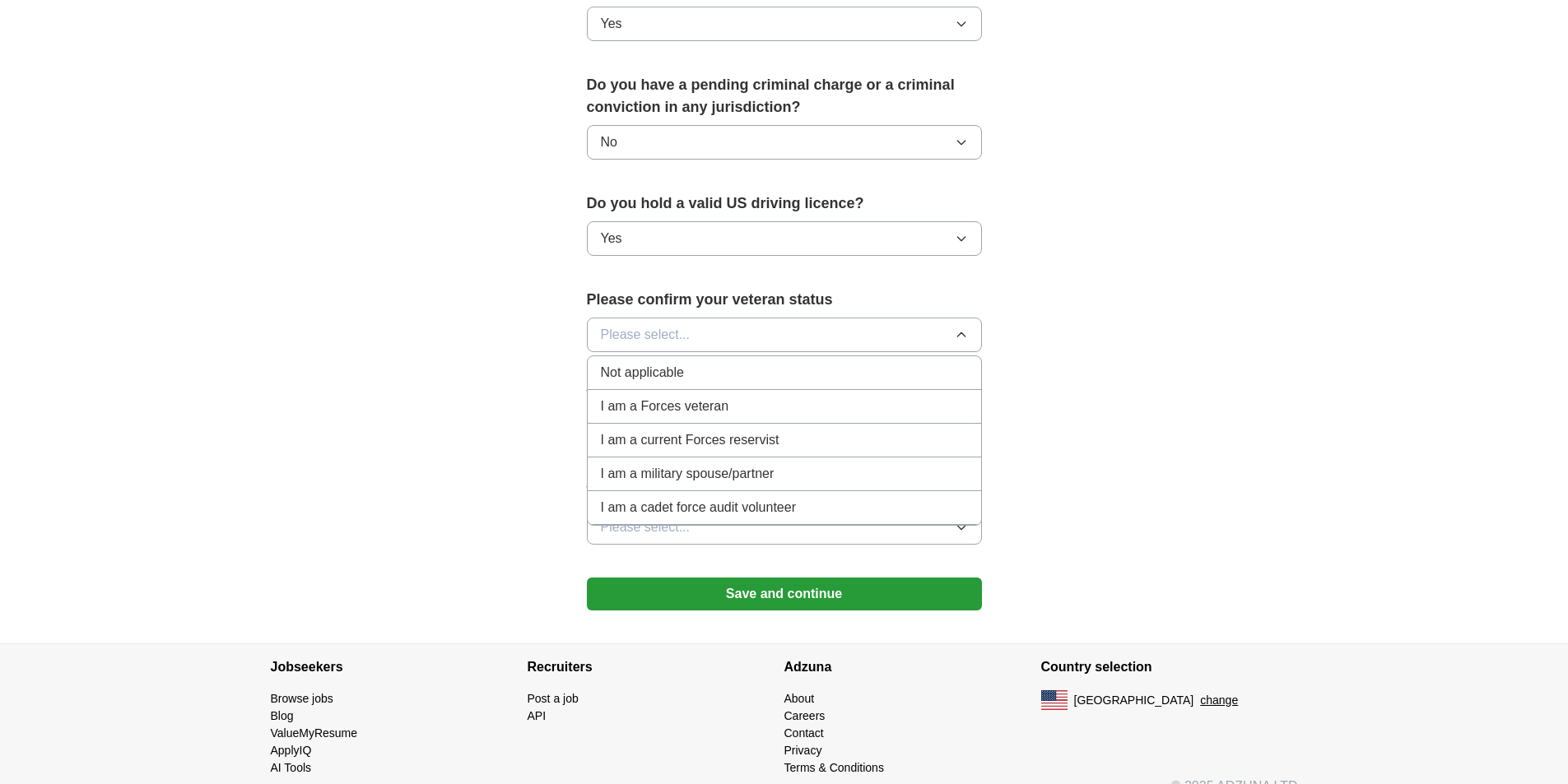
click at [773, 363] on div "Not applicable" at bounding box center [784, 372] width 367 height 20
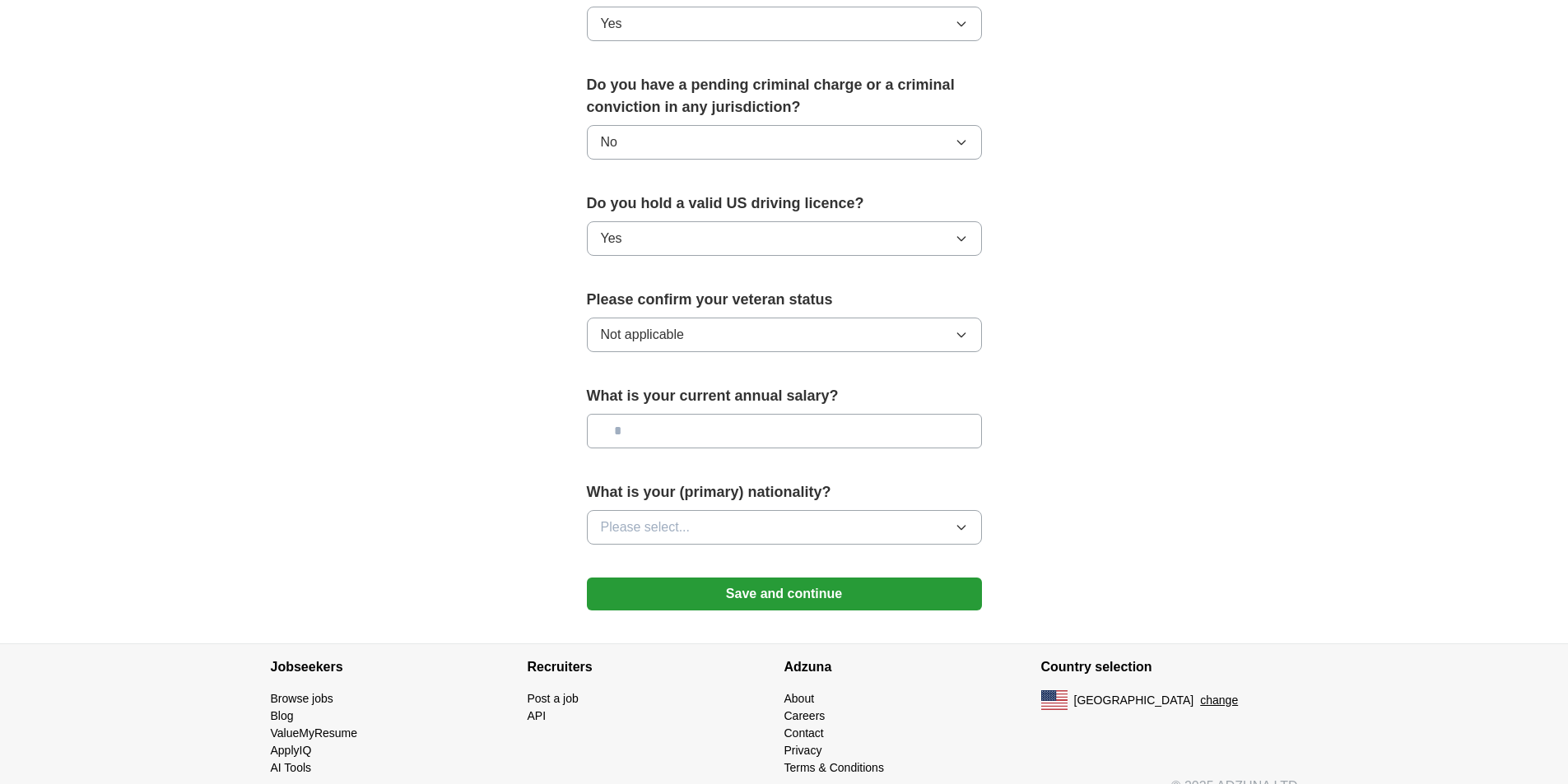
click at [666, 517] on span "Please select..." at bounding box center [646, 527] width 90 height 20
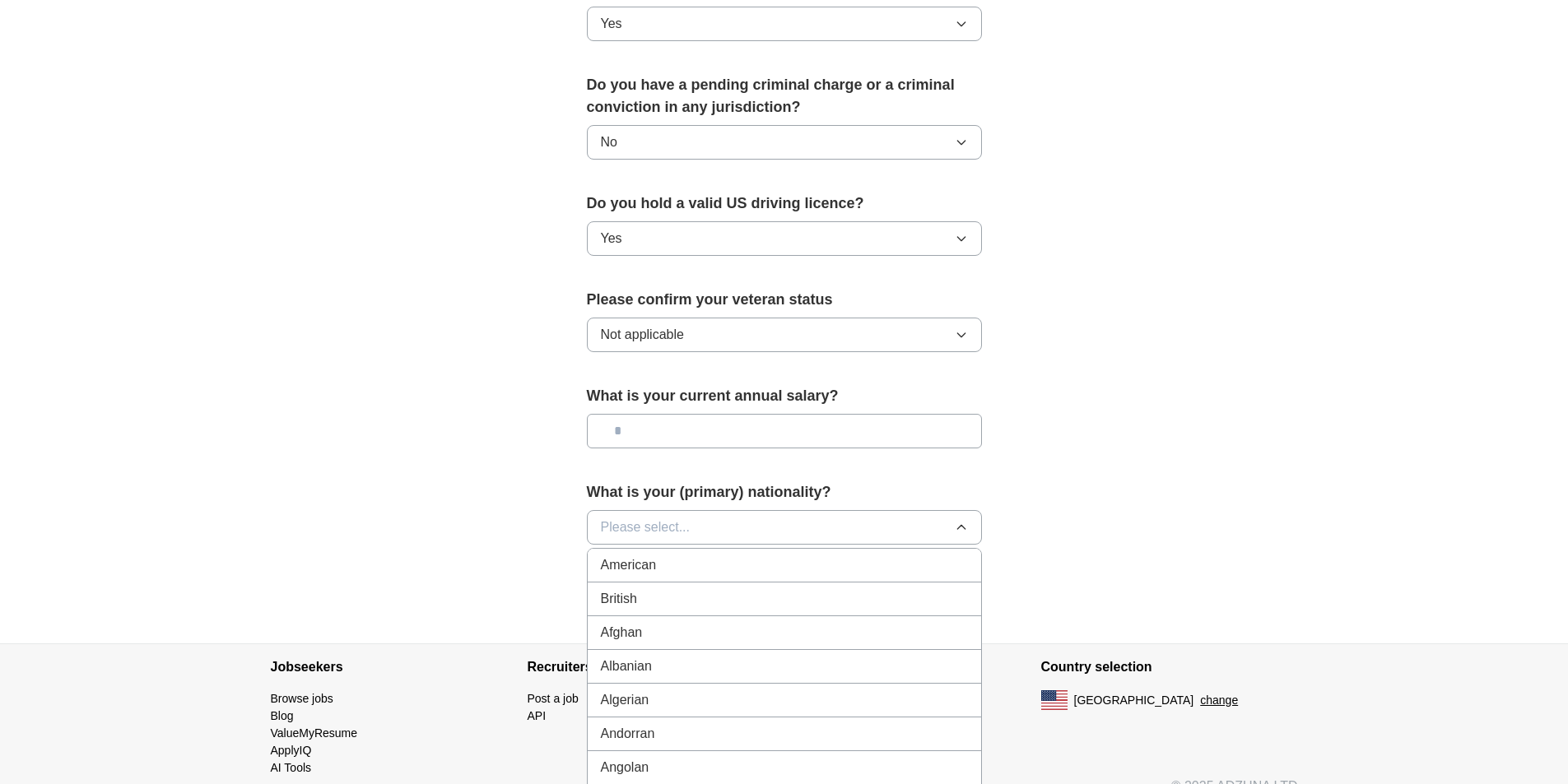
click at [643, 555] on span "American" at bounding box center [628, 565] width 56 height 20
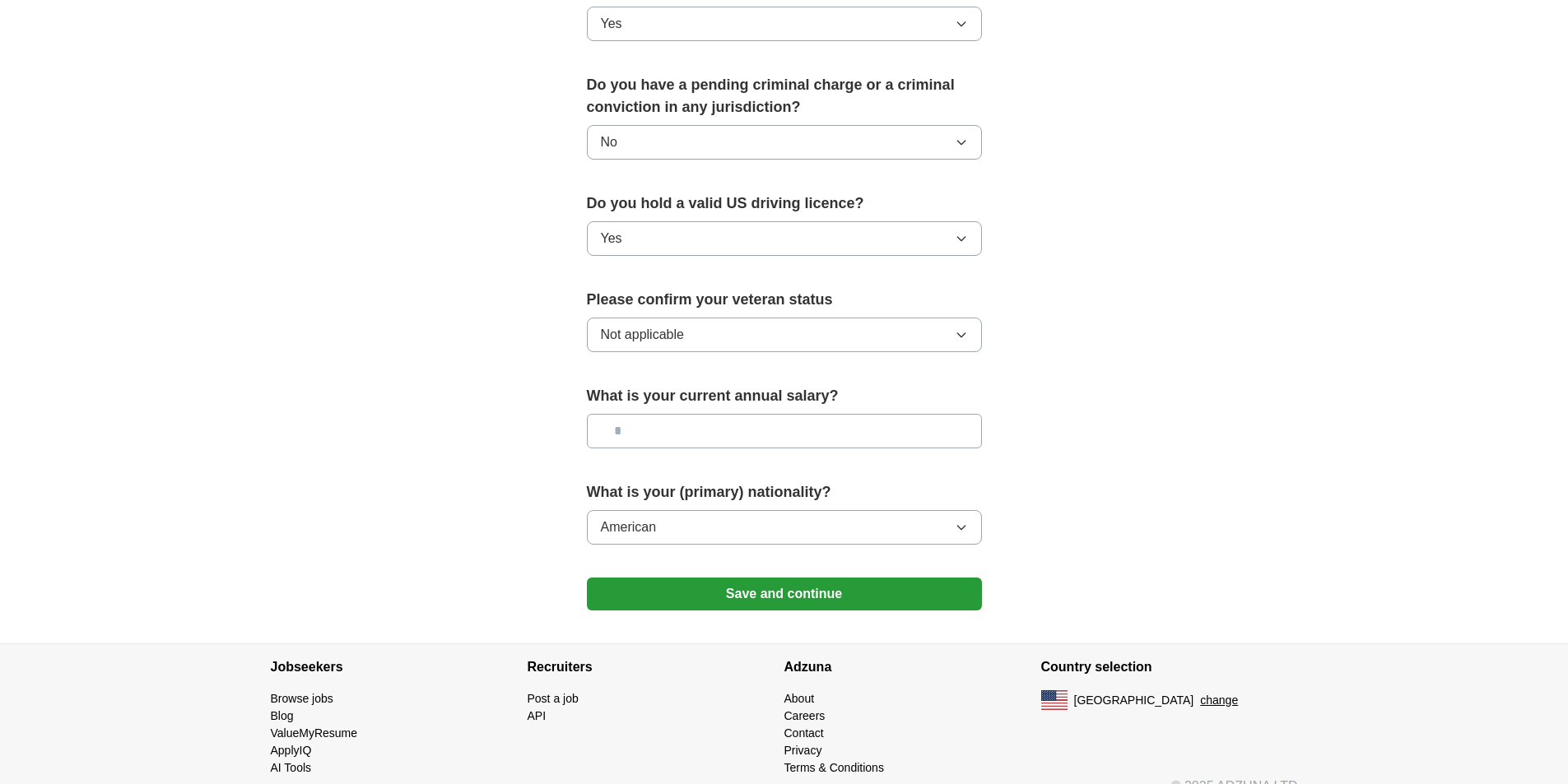
click at [646, 579] on button "Save and continue" at bounding box center [784, 594] width 395 height 33
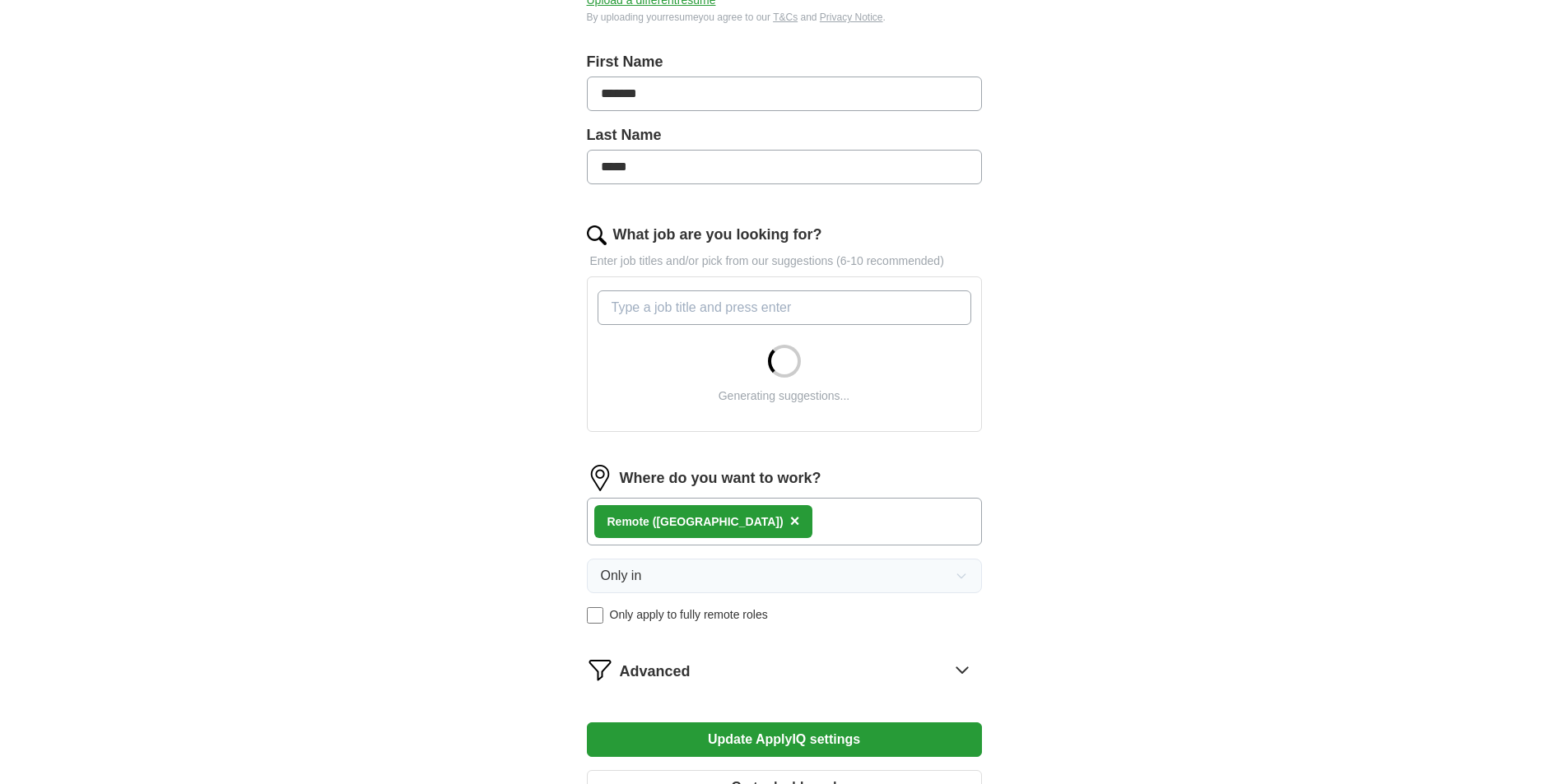
scroll to position [545, 0]
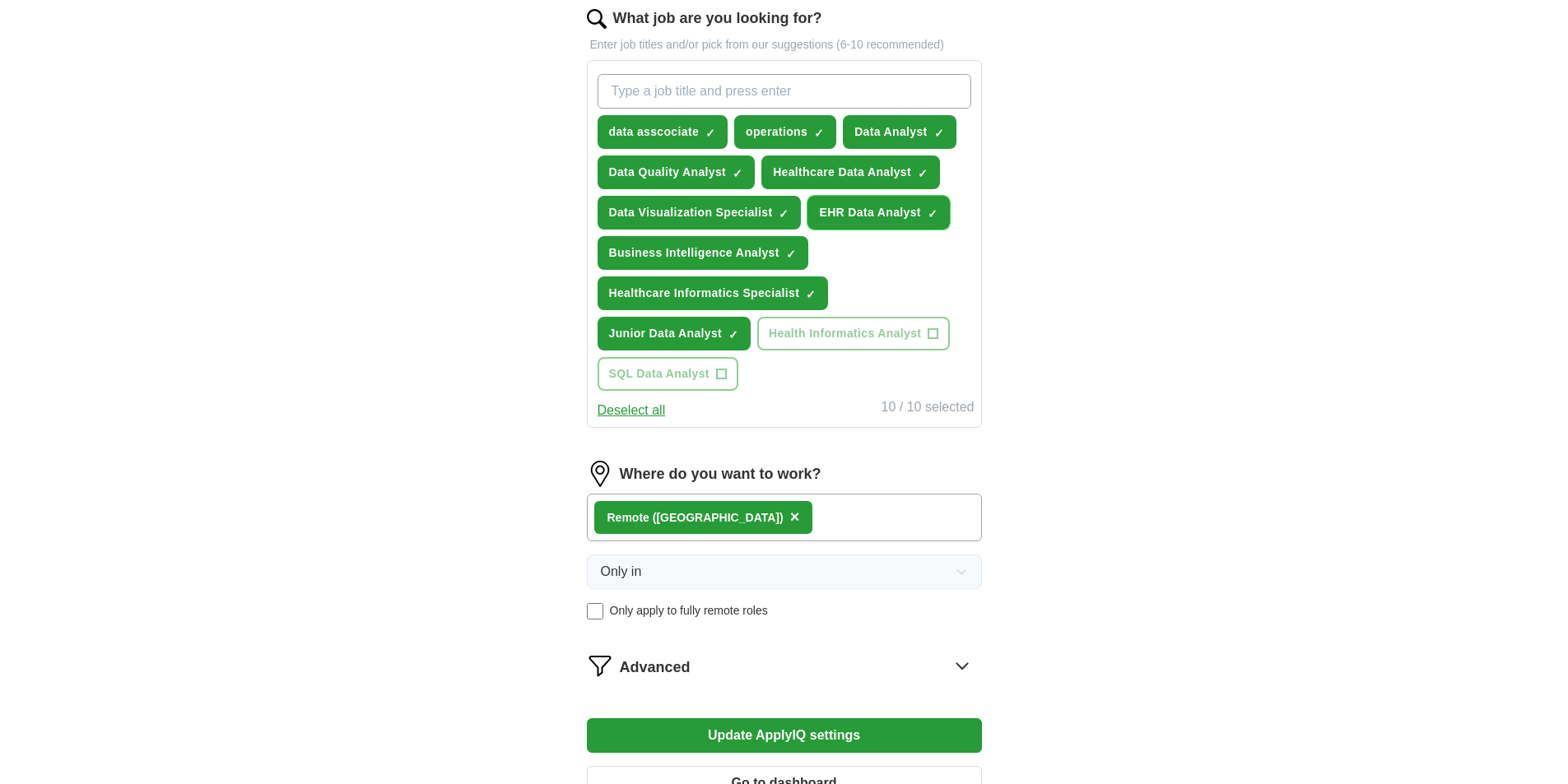
click at [0, 0] on span "×" at bounding box center [0, 0] width 0 height 0
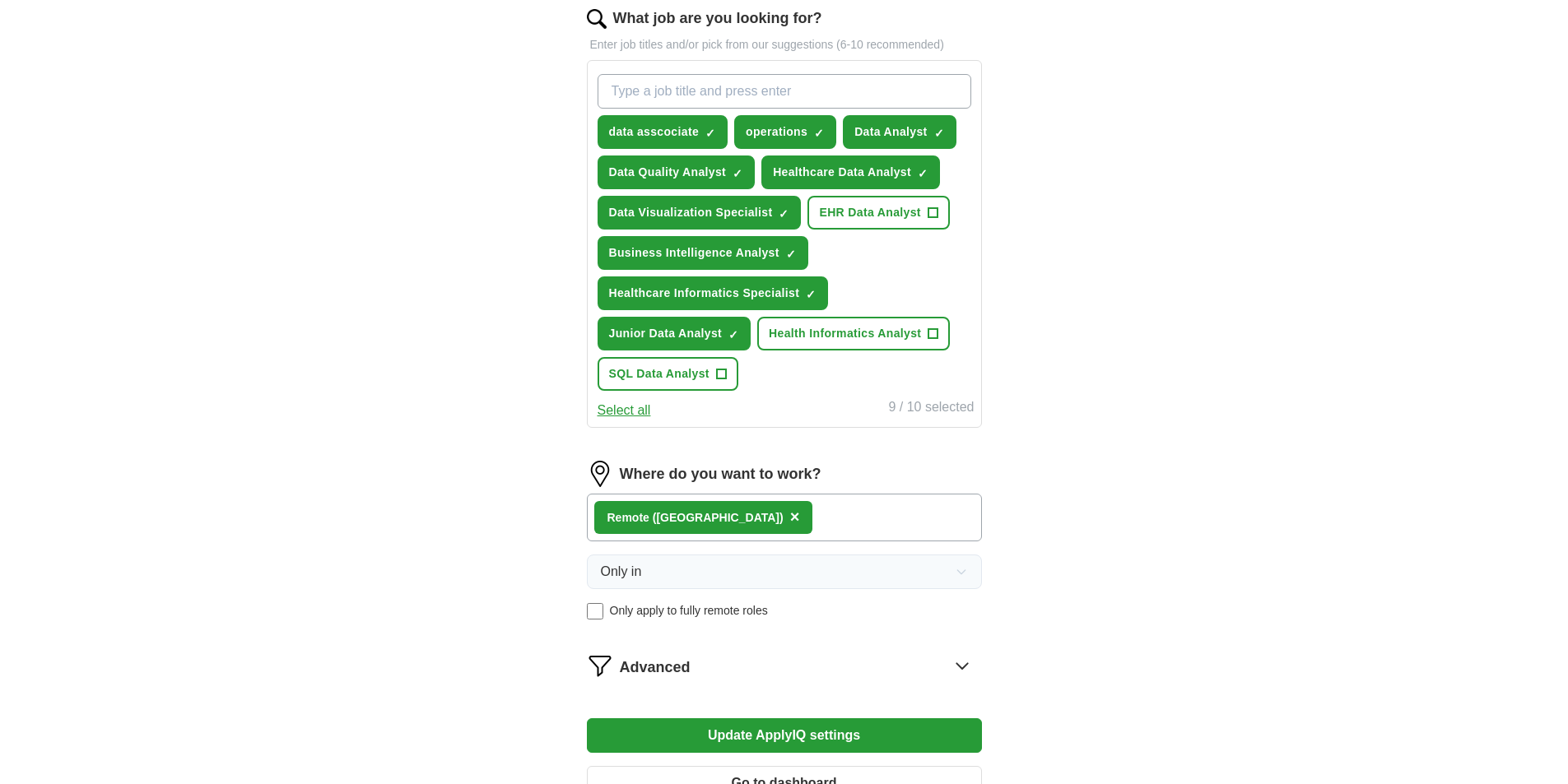
click at [703, 87] on input "What job are you looking for?" at bounding box center [784, 91] width 374 height 34
type input "Data Specialist"
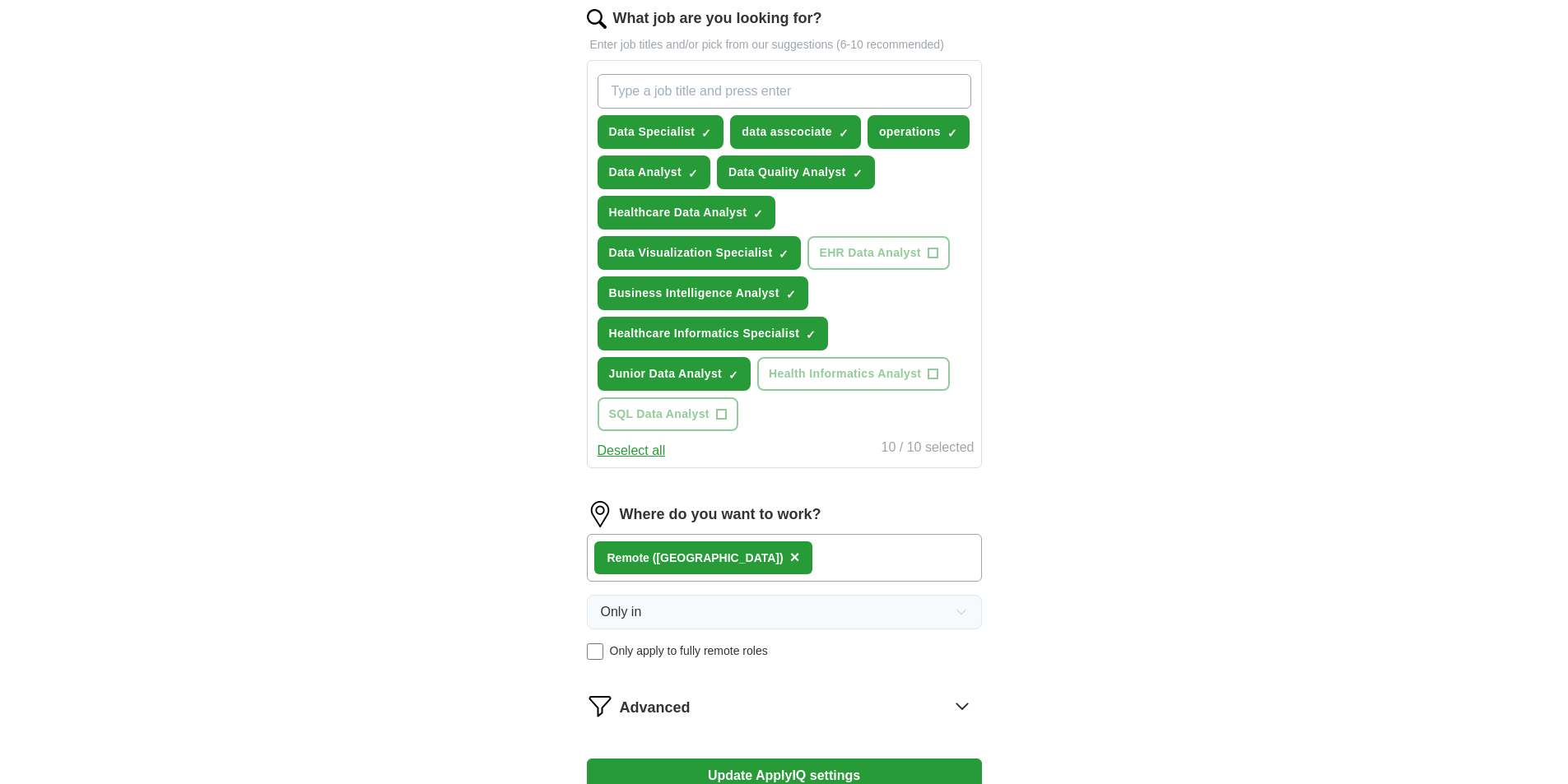
click at [703, 87] on input "What job are you looking for?" at bounding box center [784, 91] width 374 height 34
type input "data abstractor"
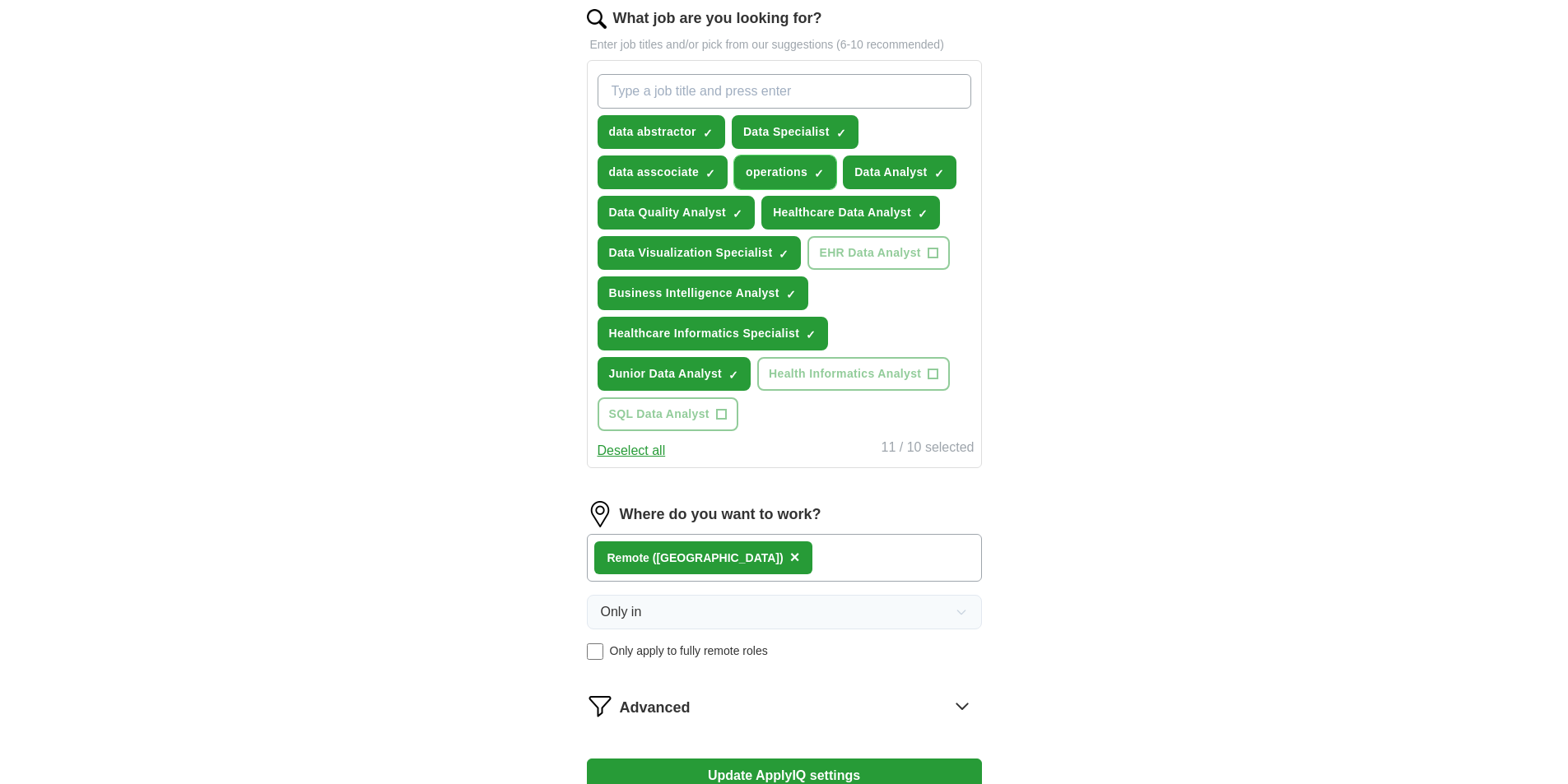
click at [803, 175] on span "operations" at bounding box center [776, 172] width 62 height 18
click at [784, 78] on input "What job are you looking for?" at bounding box center [784, 91] width 374 height 34
click at [402, 249] on div "ApplyIQ Let ApplyIQ do the hard work of searching and applying for jobs. Just t…" at bounding box center [784, 187] width 1053 height 1366
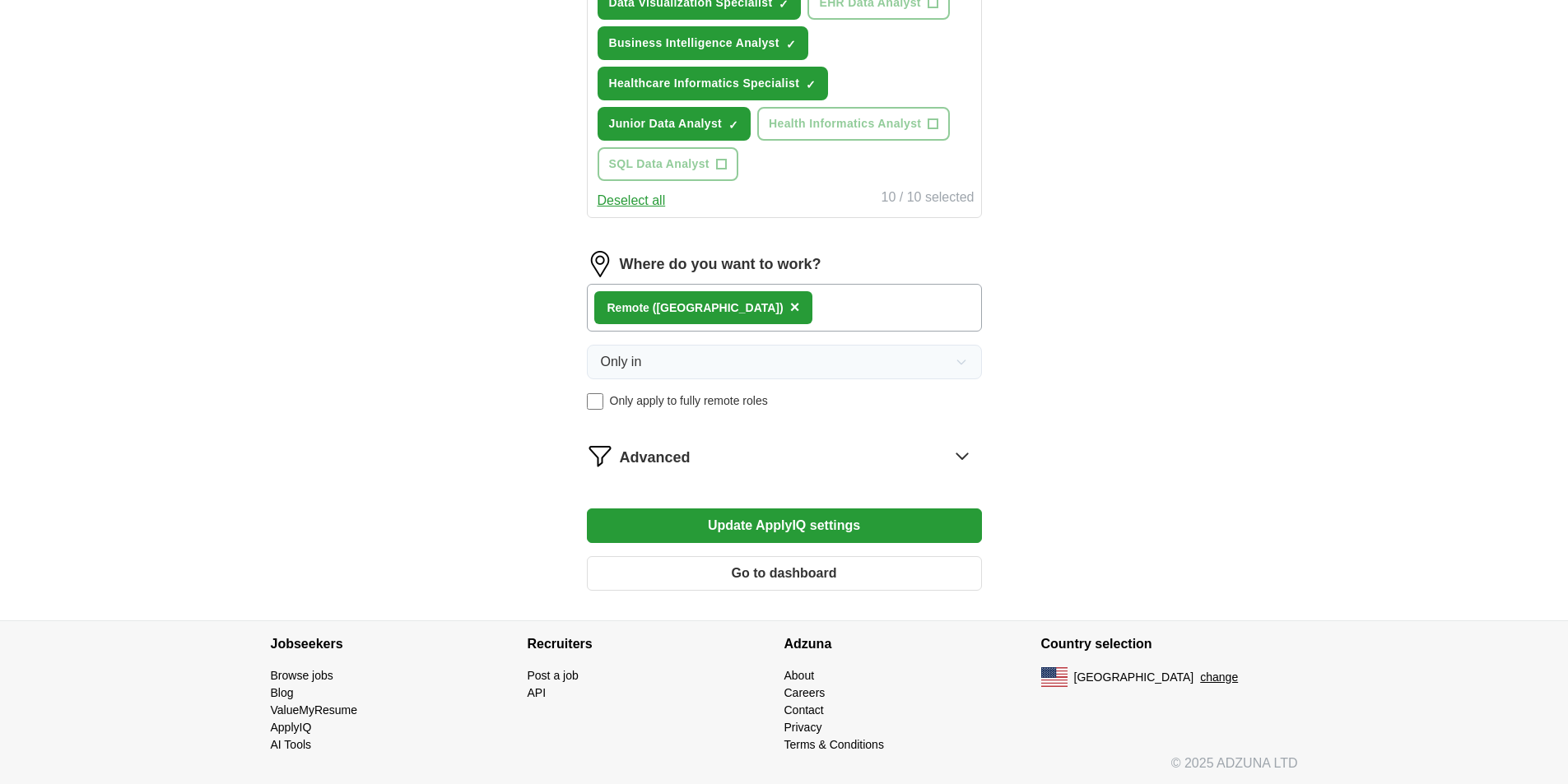
scroll to position [798, 0]
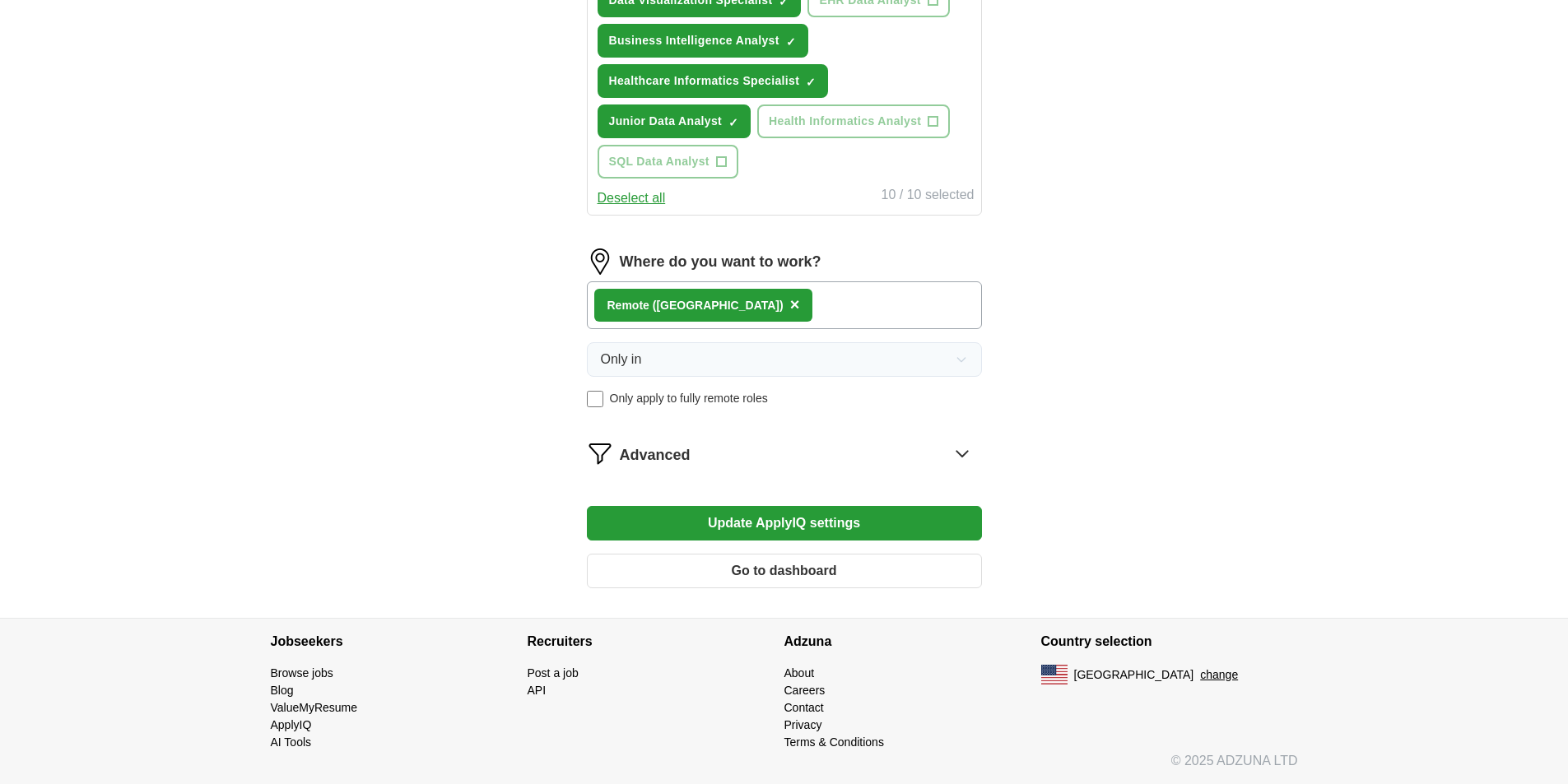
click at [803, 531] on button "Update ApplyIQ settings" at bounding box center [784, 523] width 395 height 34
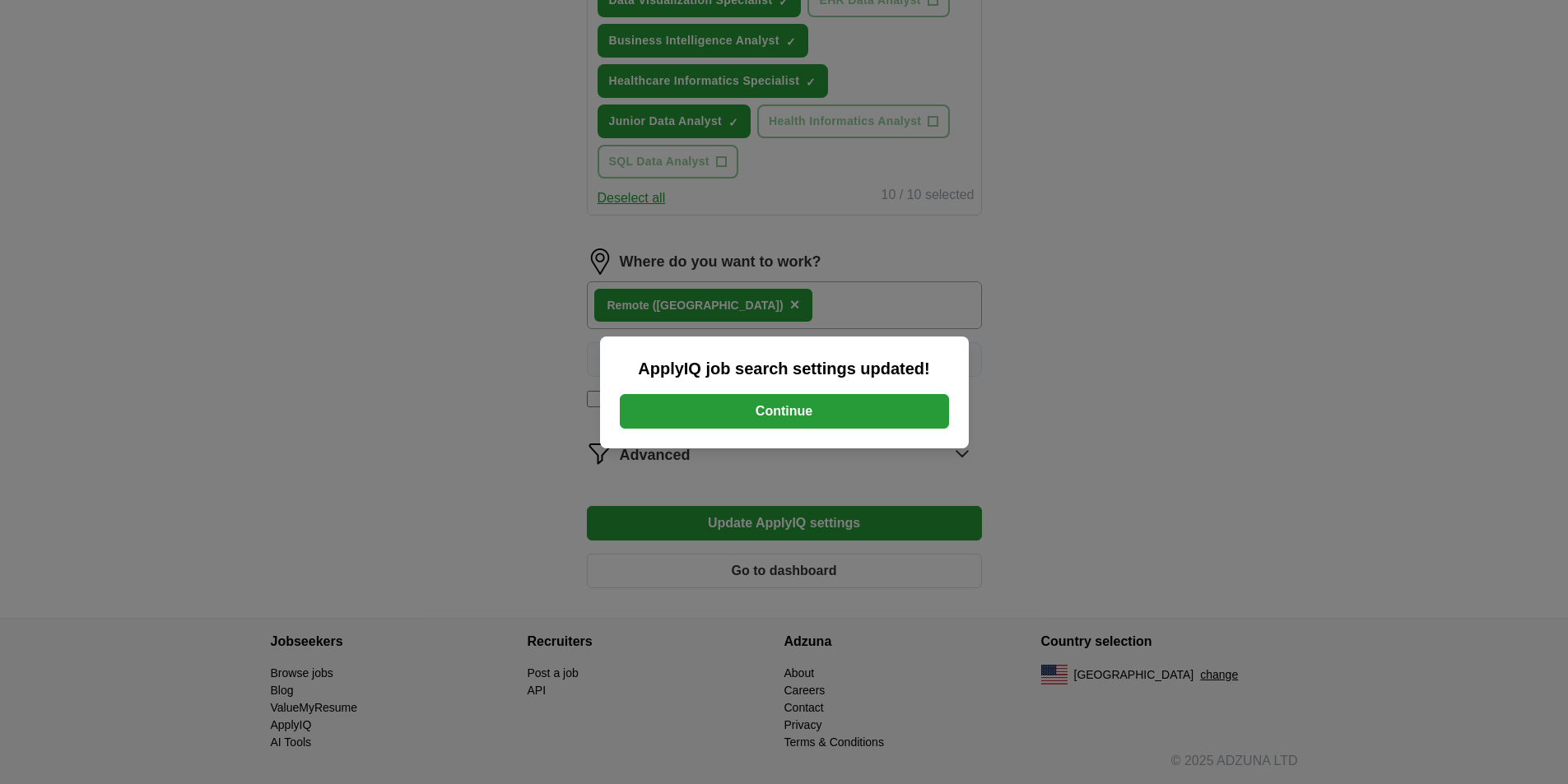
click at [797, 406] on button "Continue" at bounding box center [784, 411] width 330 height 34
